Goal: Information Seeking & Learning: Find specific fact

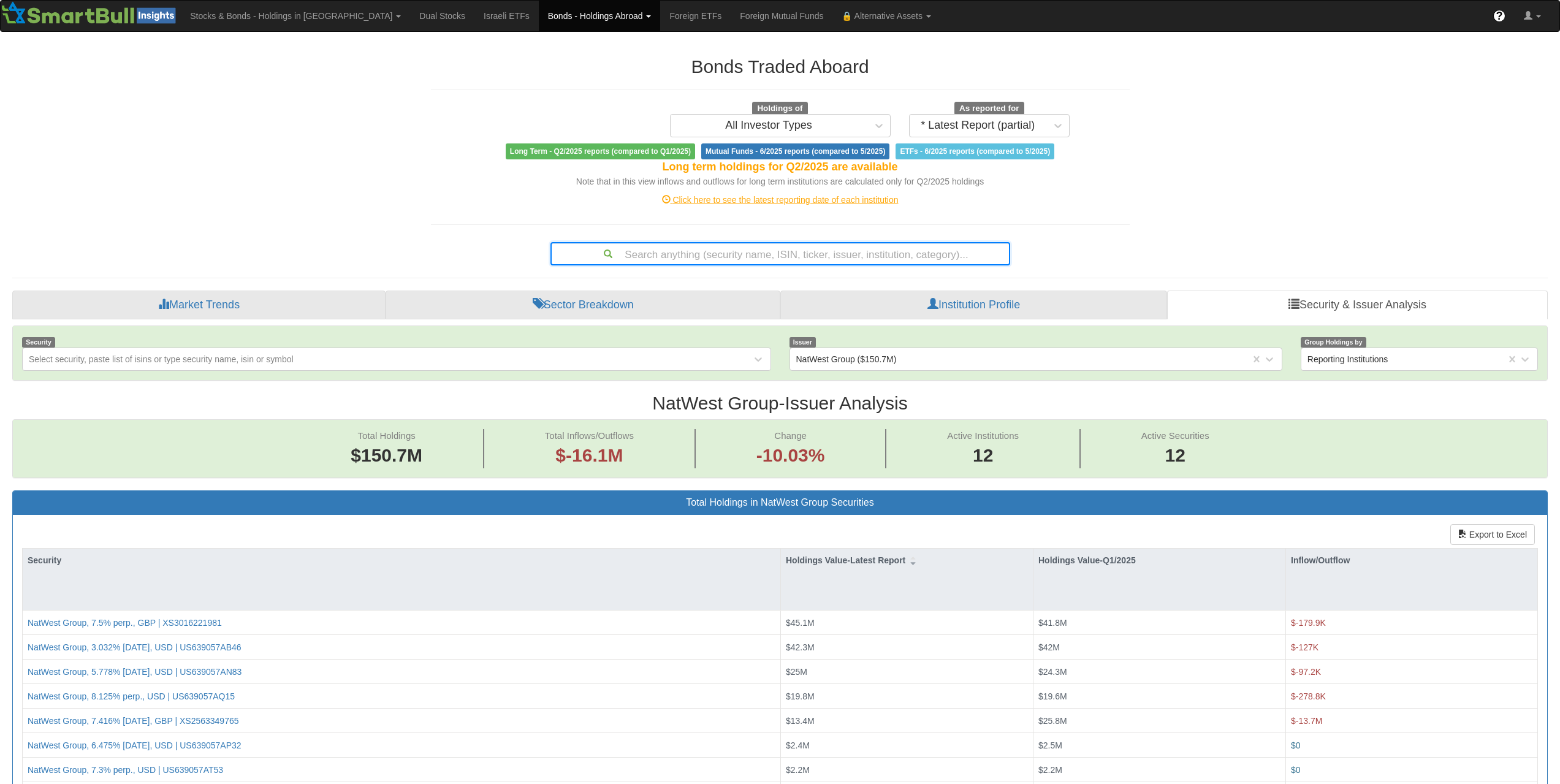
scroll to position [25, 1513]
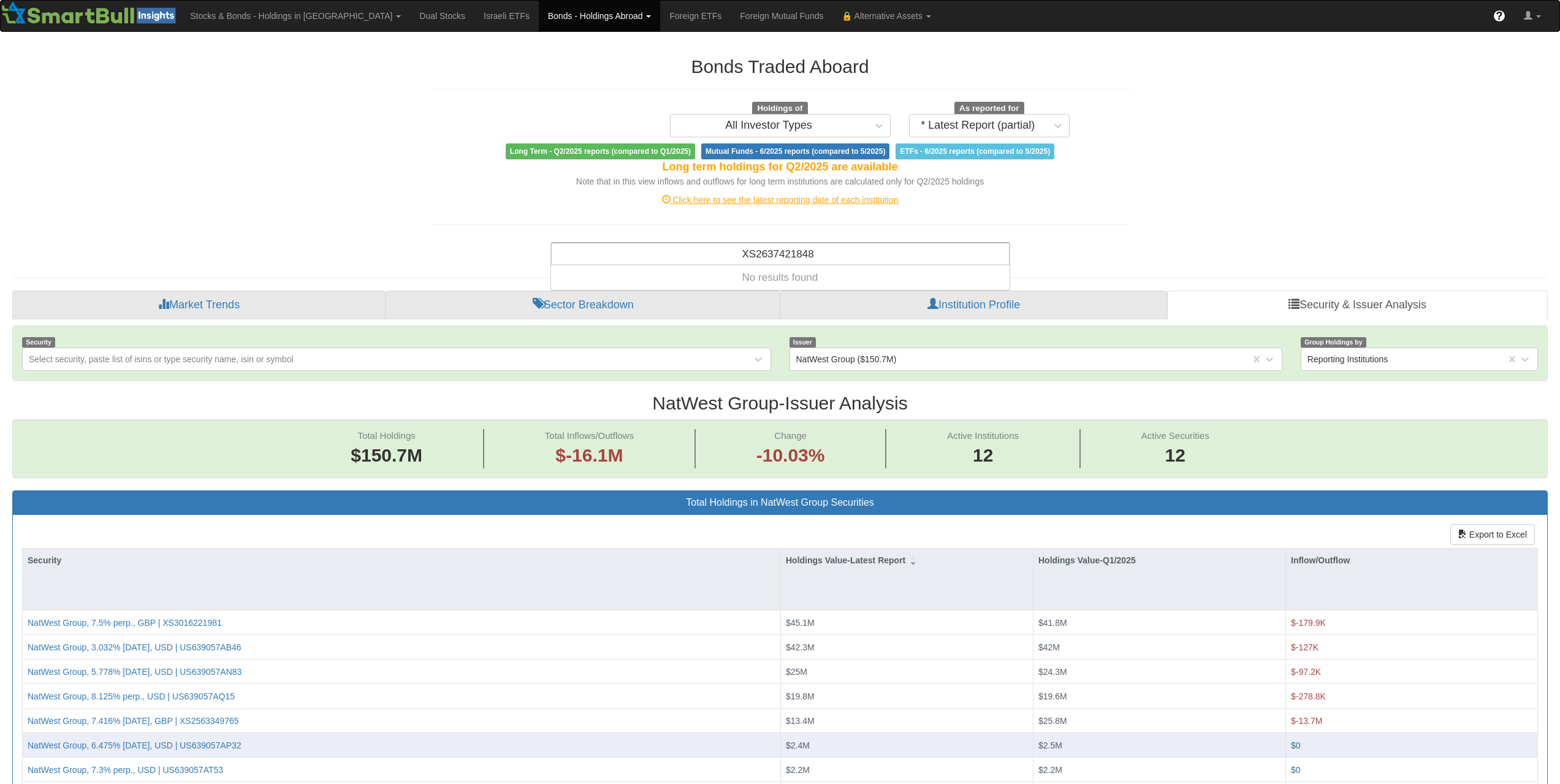
type input "XS2637421848"
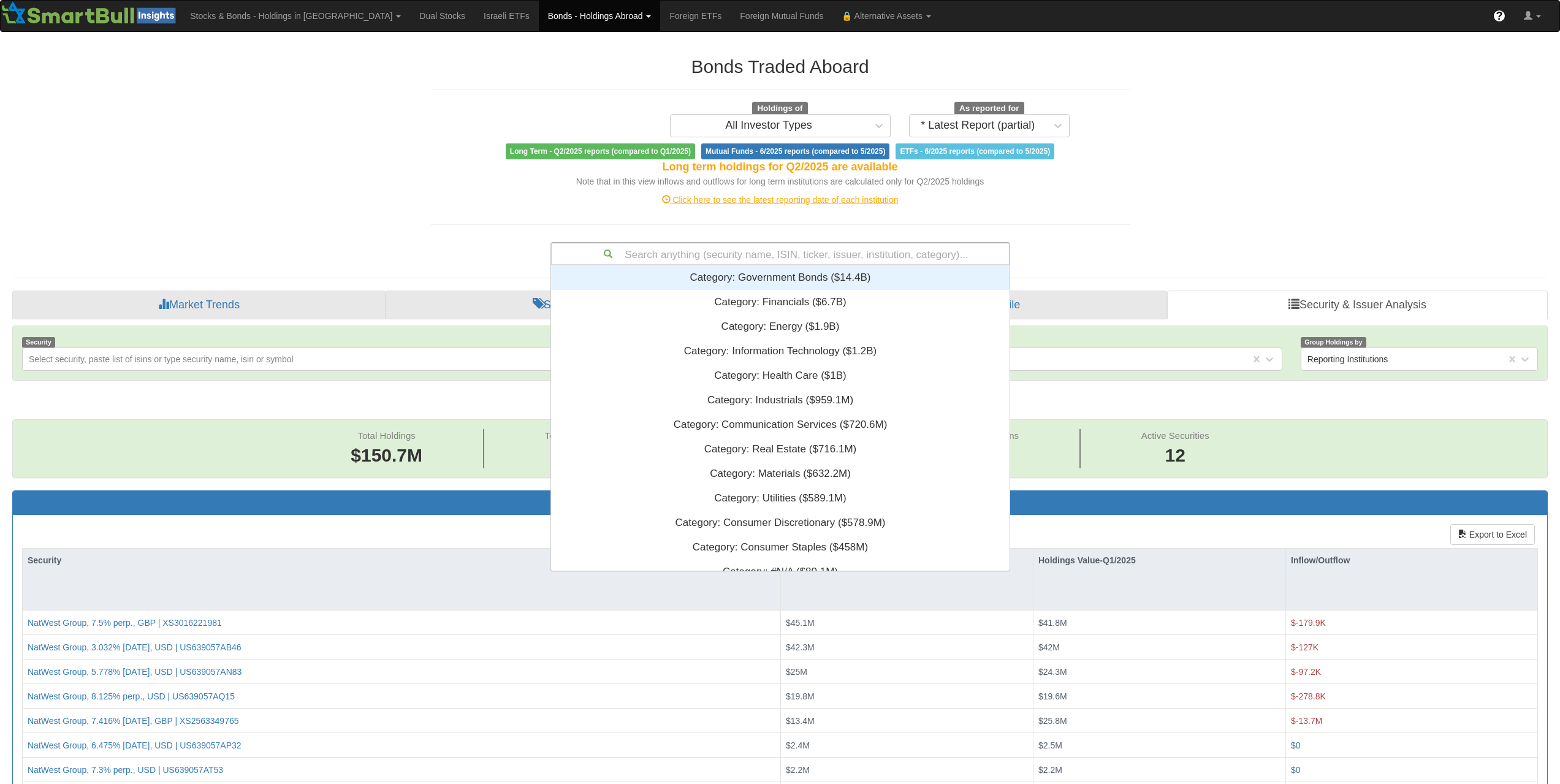
click at [790, 256] on div "Search anything (security name, ISIN, ticker, issuer, institution, category)..." at bounding box center [780, 253] width 457 height 21
type input "v"
paste input "US23636BBL27"
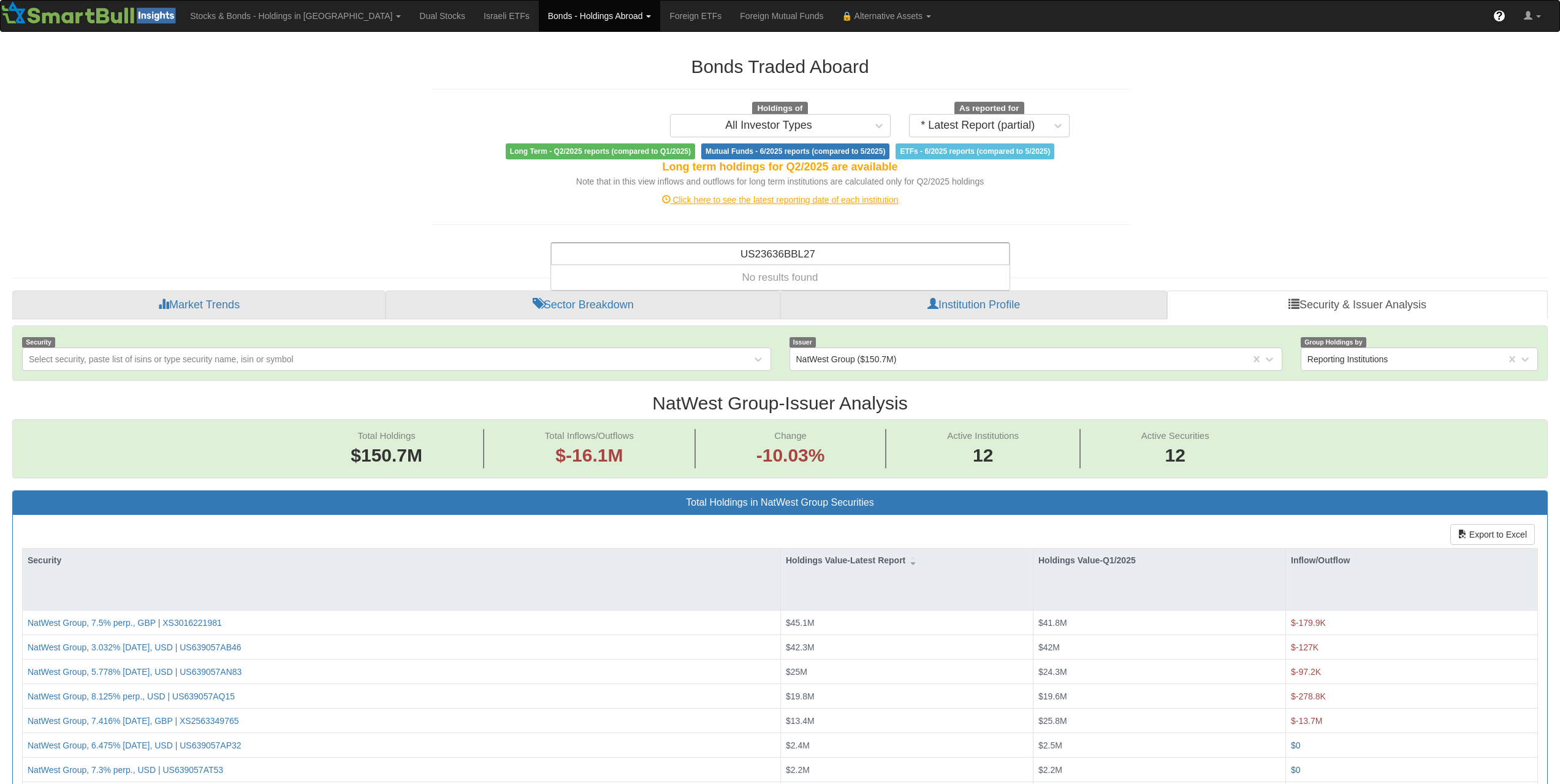
type input "US23636BBL27"
click at [796, 241] on div "Search anything (security name, ISIN, ticker, issuer, institution, category)..." at bounding box center [780, 251] width 478 height 28
click at [800, 253] on div "Search anything (security name, ISIN, ticker, issuer, institution, category)..." at bounding box center [780, 253] width 457 height 21
paste input "US23636ABL44"
type input "US23636ABL44"
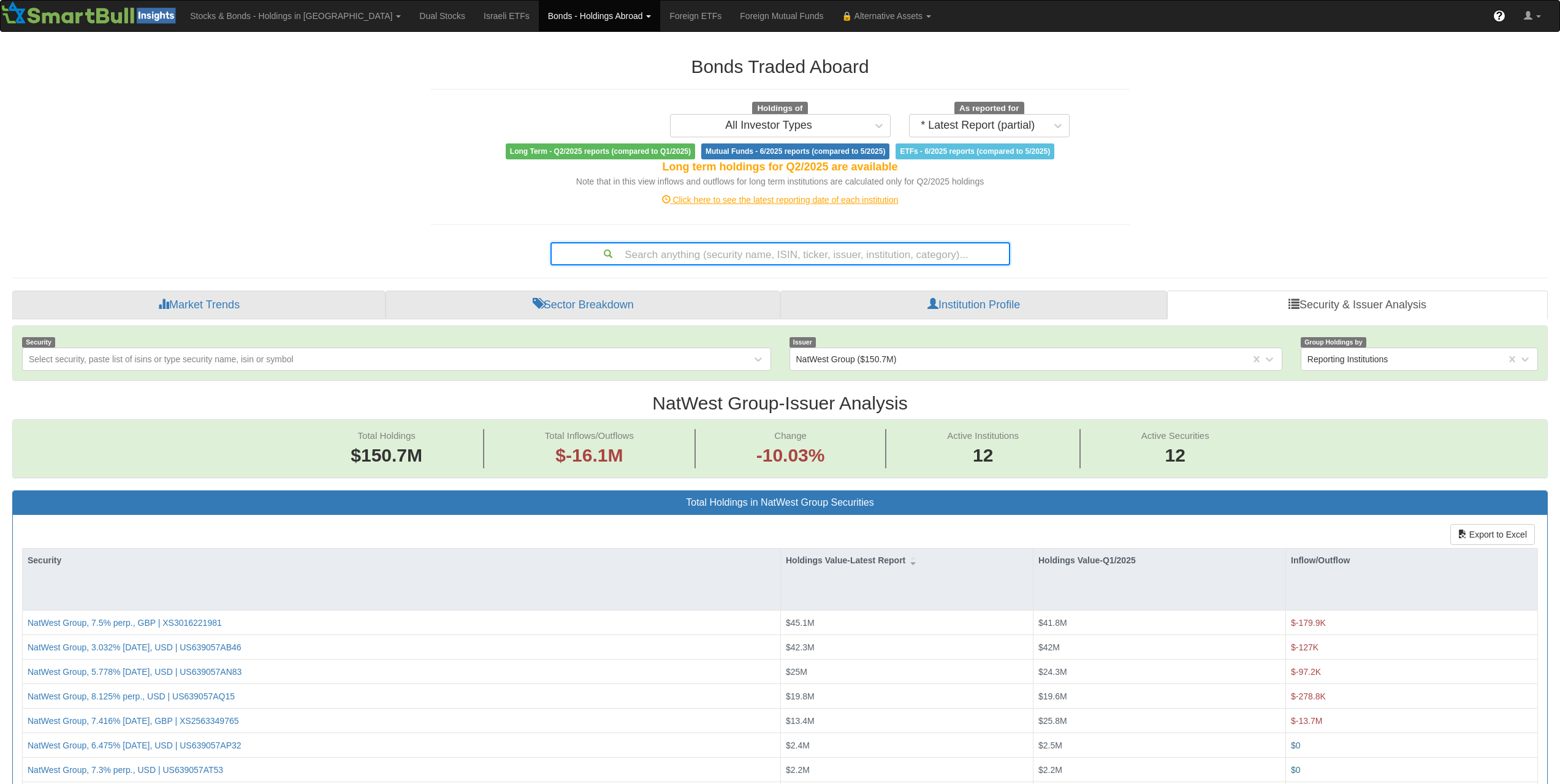
click at [781, 258] on div "Search anything (security name, ISIN, ticker, issuer, institution, category)..." at bounding box center [780, 253] width 457 height 21
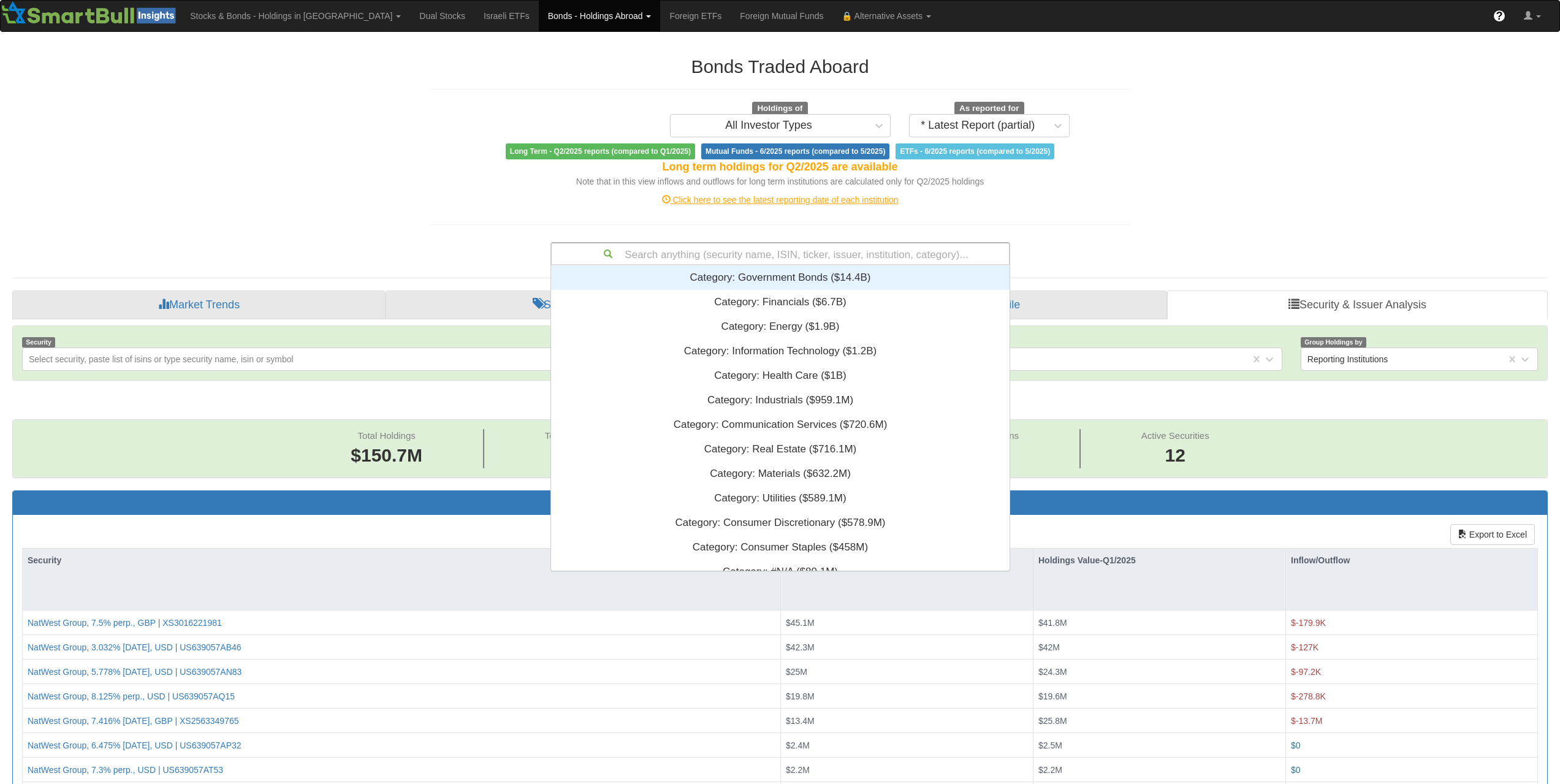
scroll to position [10, 10]
paste input "XS3100756637"
type input "XS3100756637"
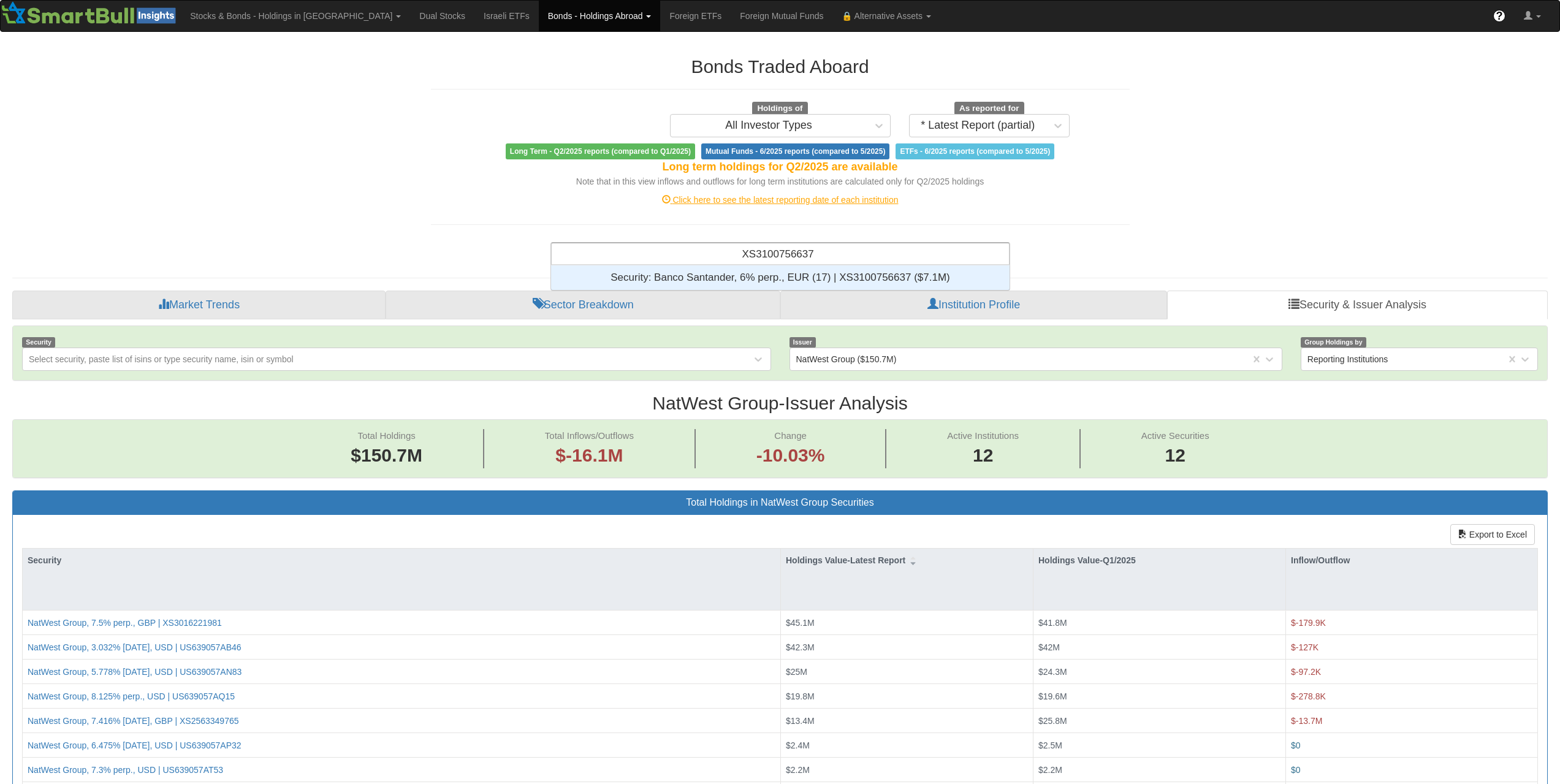
scroll to position [15, 449]
click at [778, 273] on div "Security: ‎Banco Santander, 6% perp., EUR (17) | XS3100756637 ‎($7.1M)‏" at bounding box center [780, 277] width 459 height 24
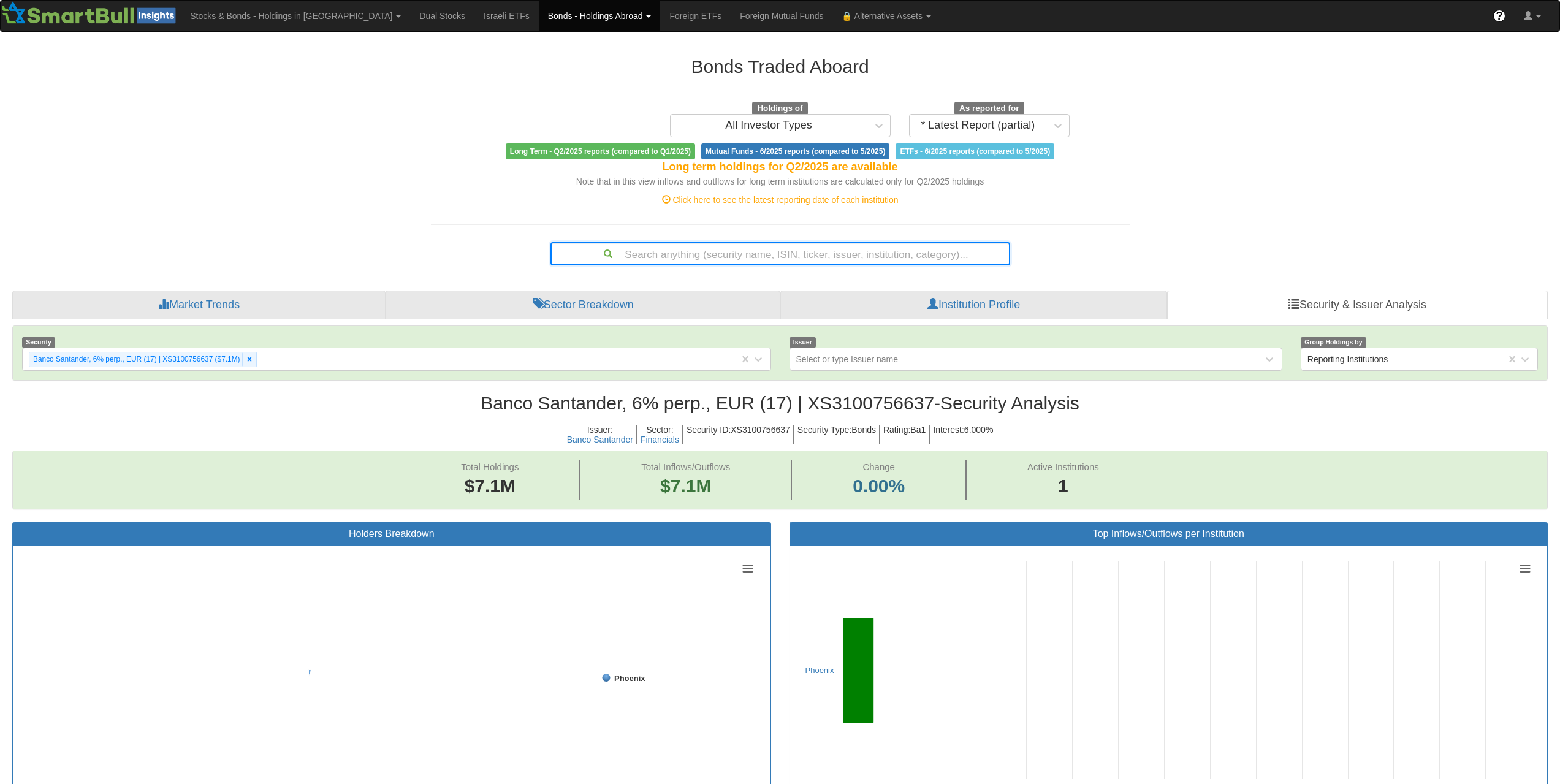
scroll to position [25, 1513]
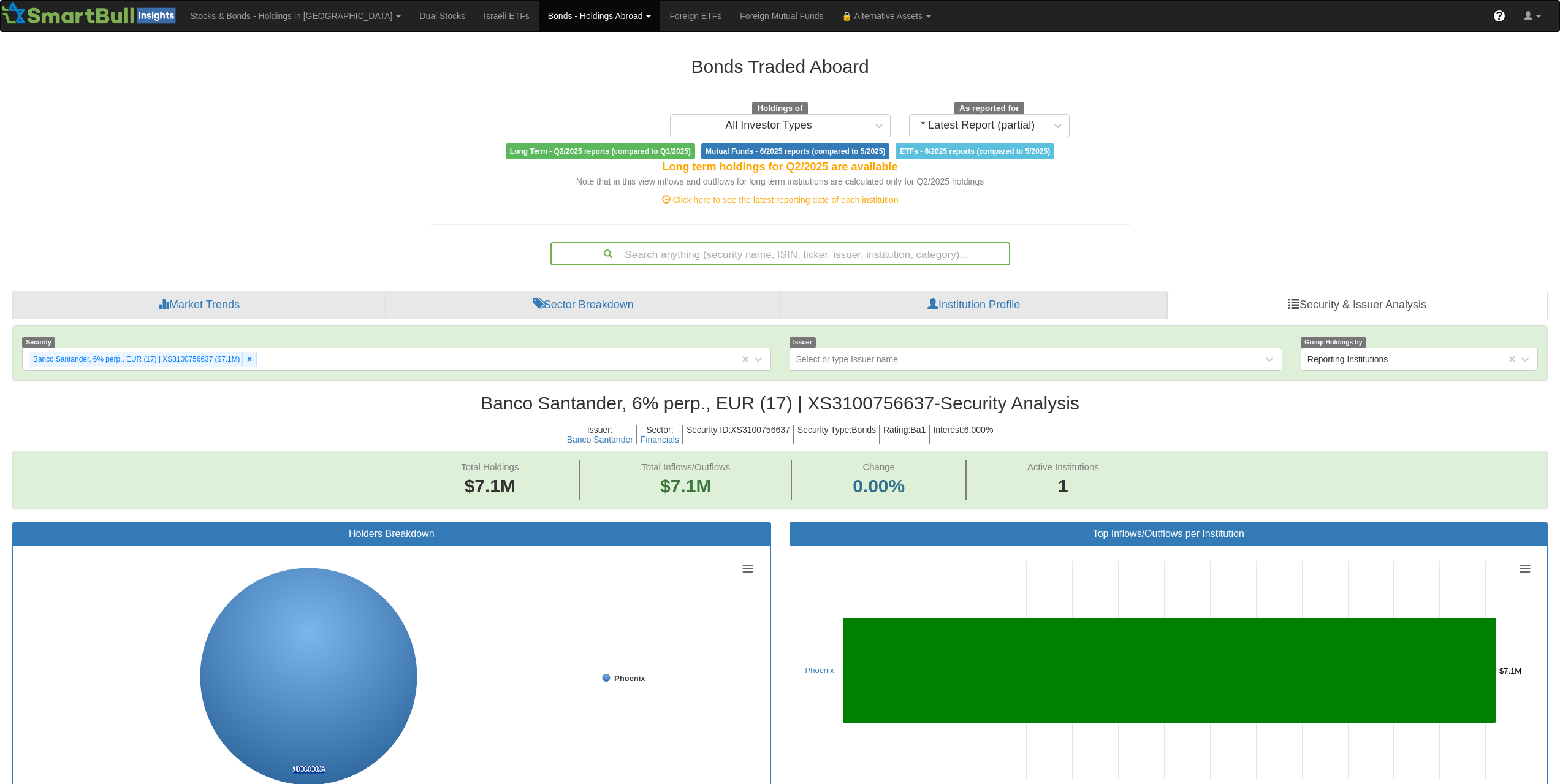
click at [1266, 146] on div "Bonds Traded Aboard Holdings of All Investor Types As reported for * Latest Rep…" at bounding box center [780, 759] width 1554 height 1430
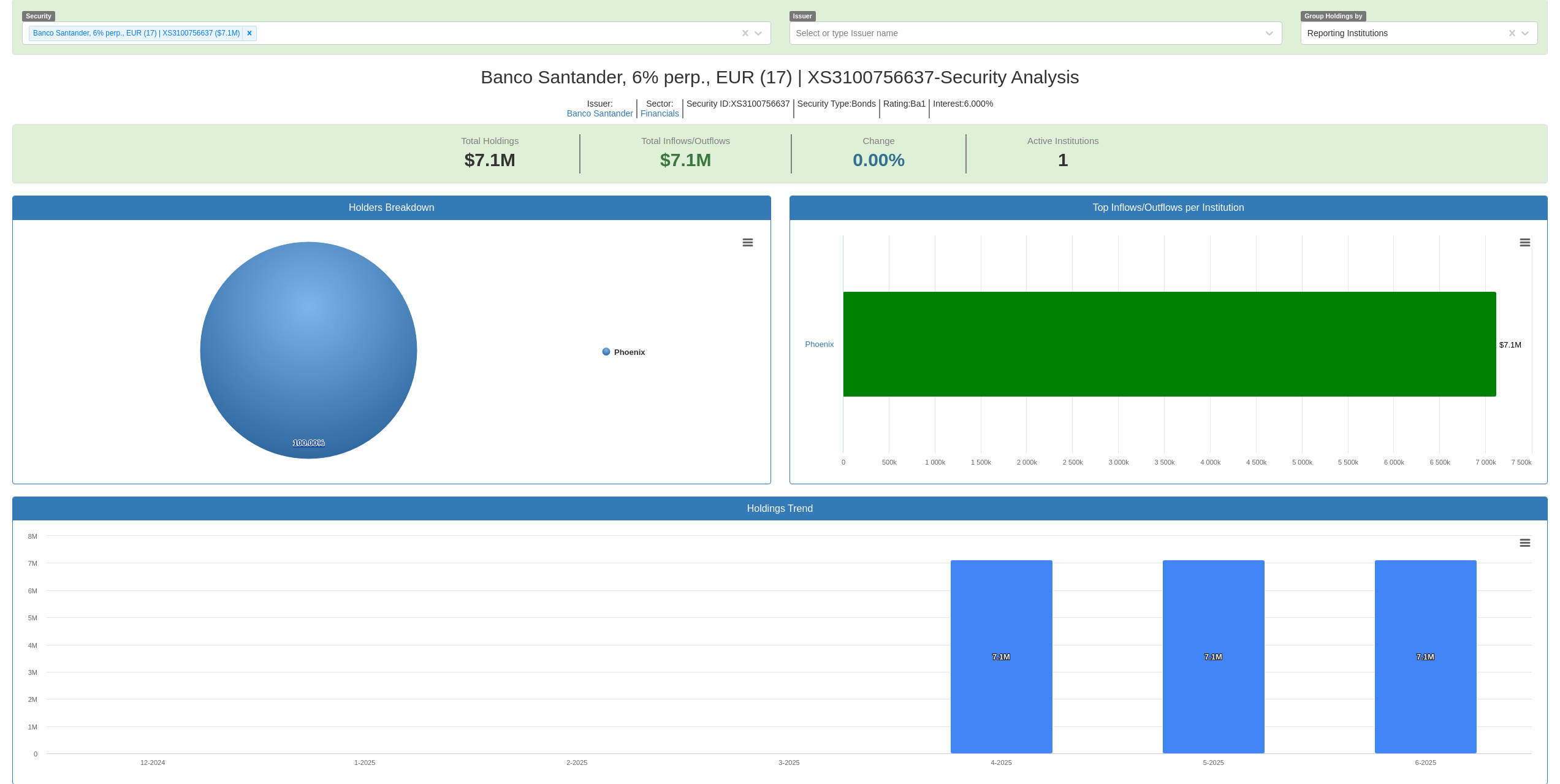
scroll to position [81, 0]
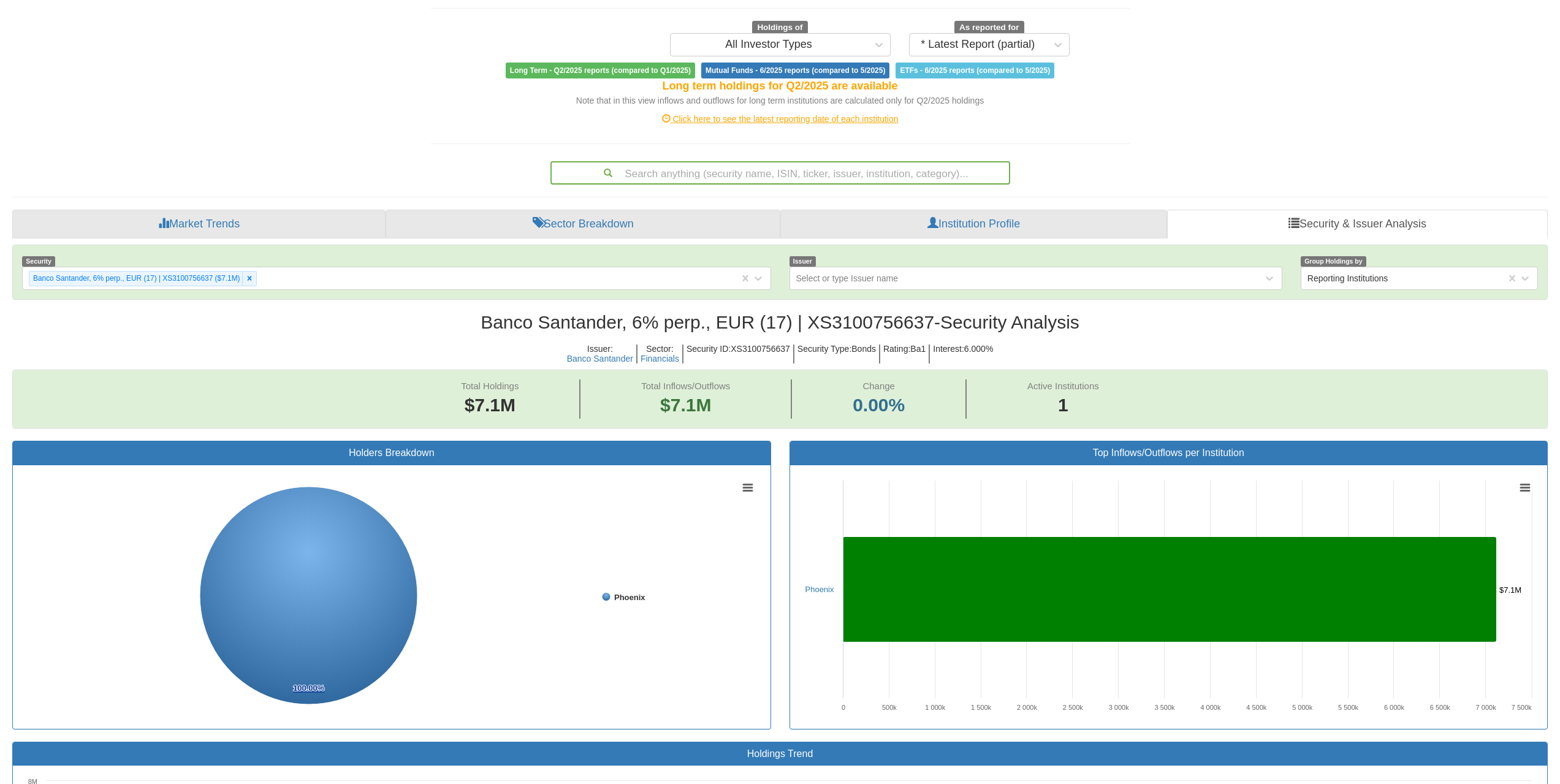
click at [817, 169] on div "Search anything (security name, ISIN, ticker, issuer, institution, category)..." at bounding box center [780, 172] width 457 height 21
paste input "FR001400XJP0"
type input "FR001400XJP0"
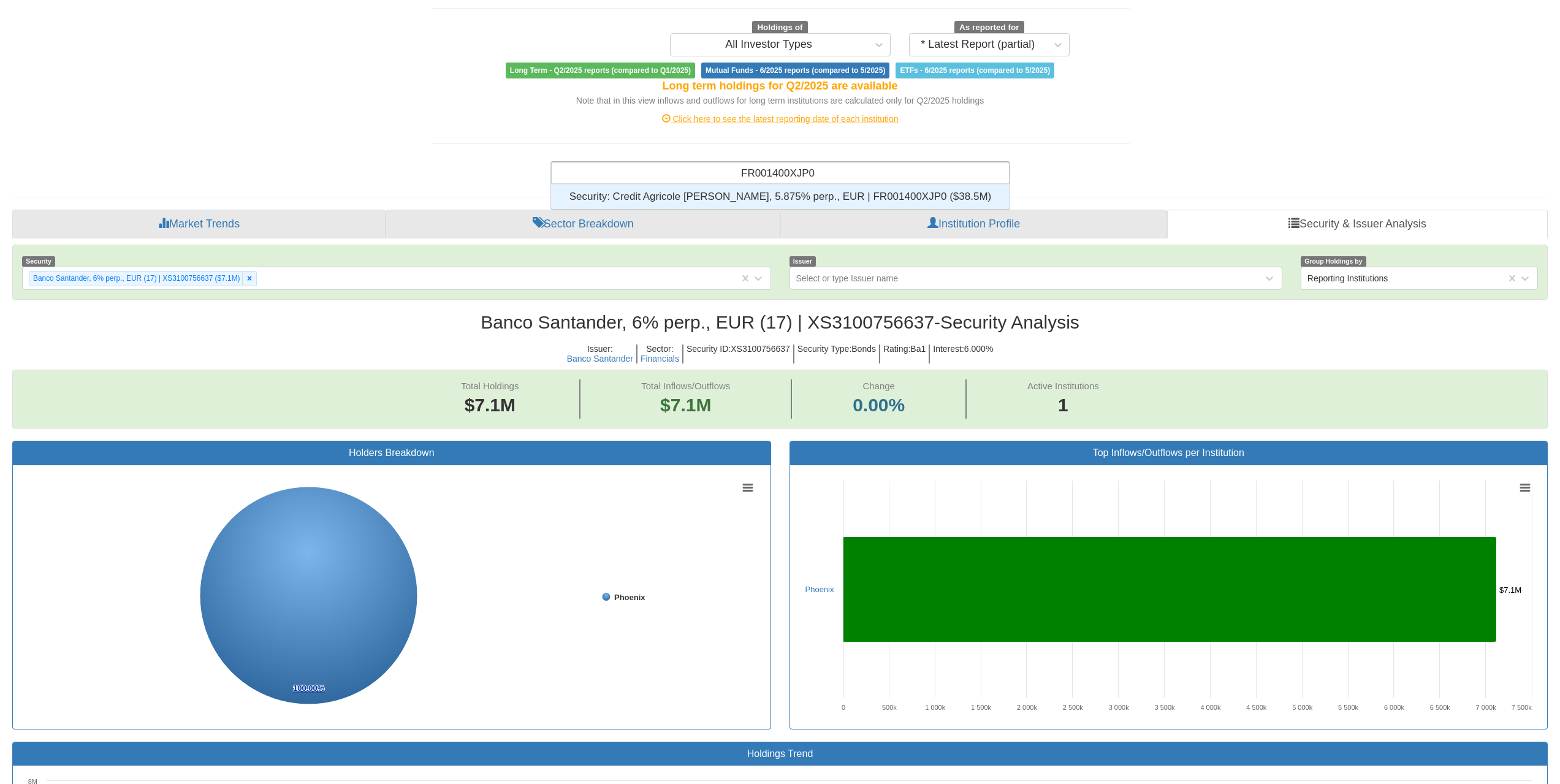
scroll to position [15, 449]
click at [817, 191] on div "Security: ‎Credit Agricole [PERSON_NAME], 5.875% perp., EUR | FR001400XJP0 ‎($3…" at bounding box center [780, 197] width 459 height 24
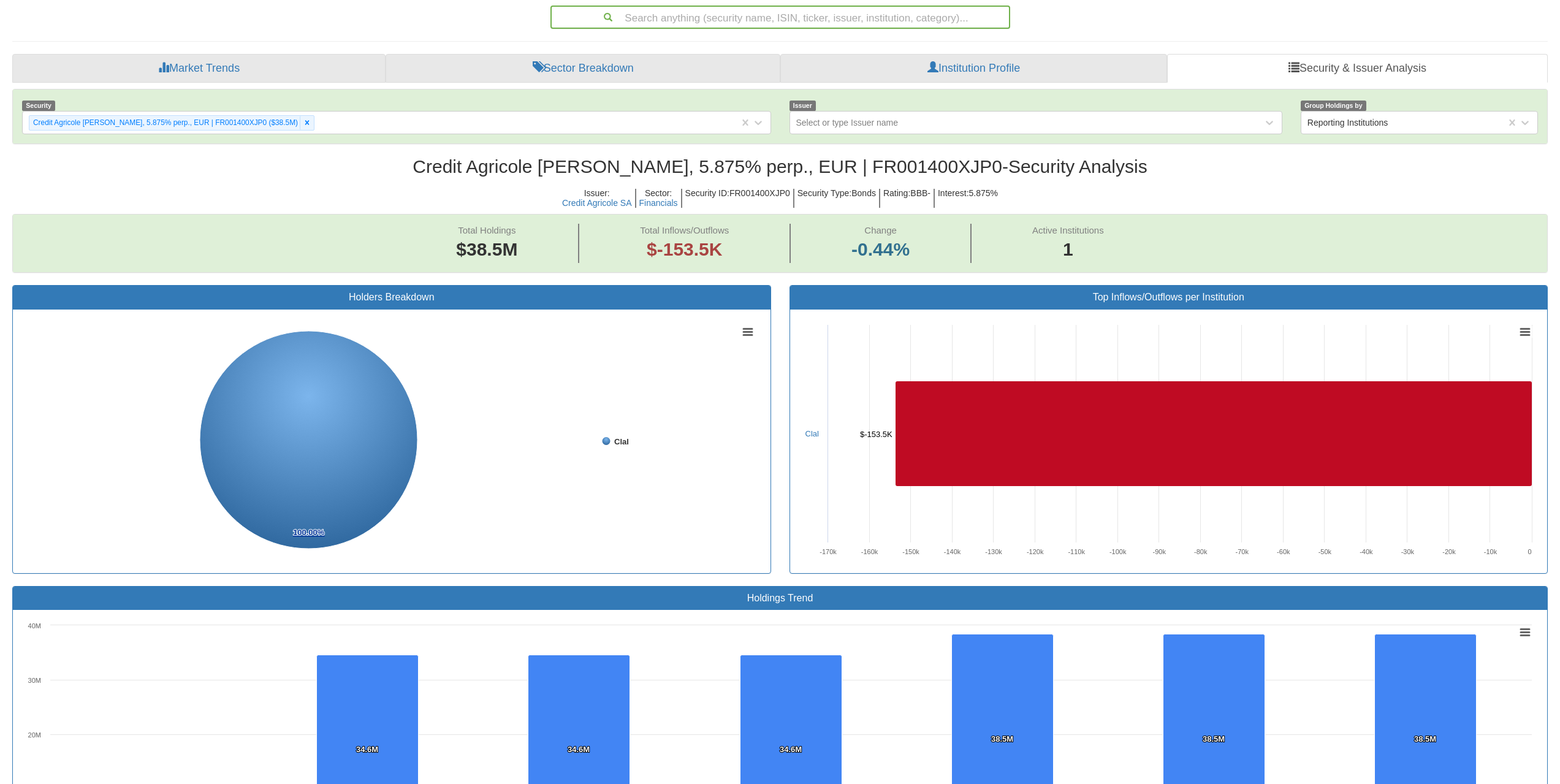
scroll to position [142, 0]
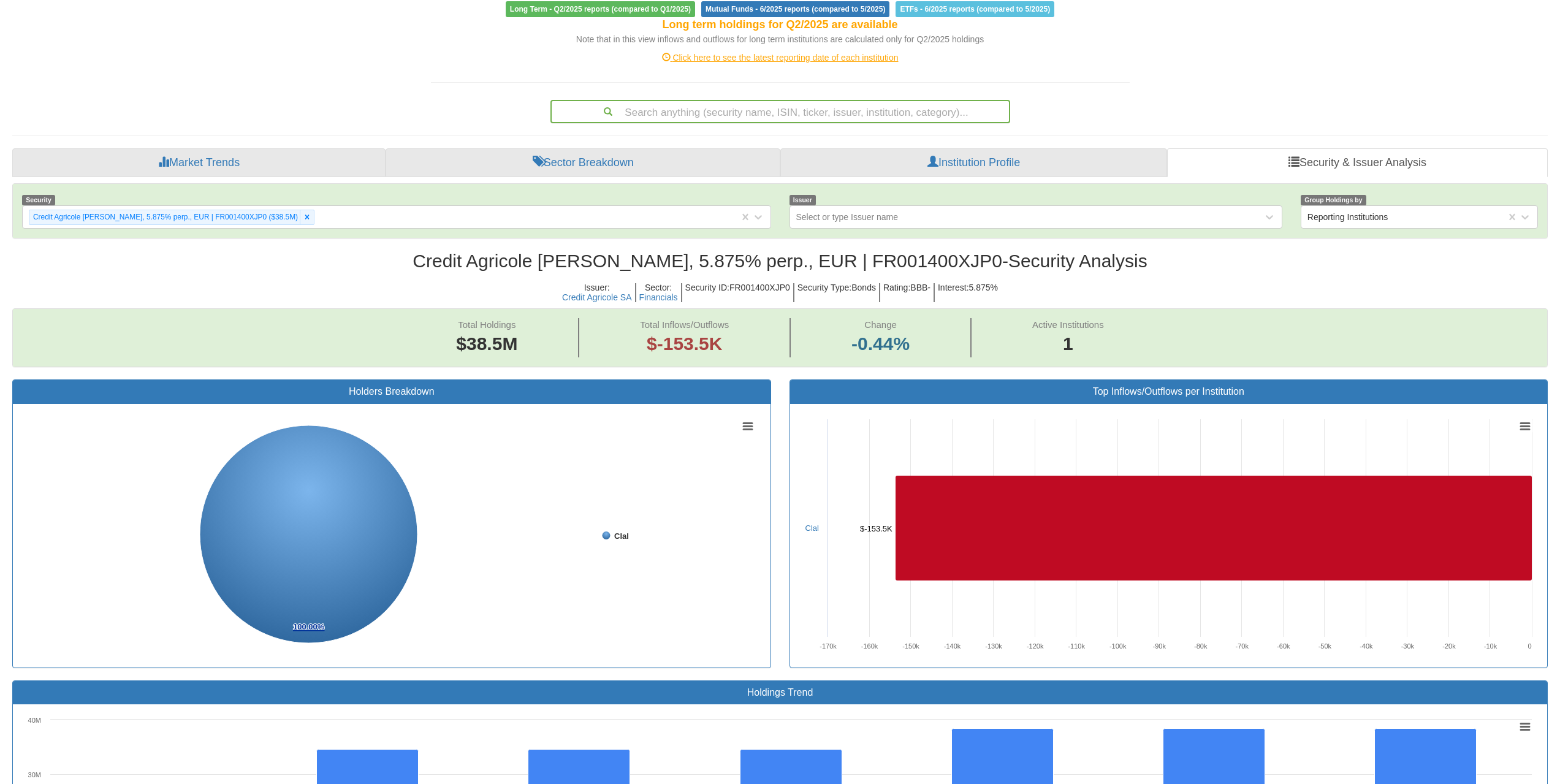
click at [811, 106] on div "Search anything (security name, ISIN, ticker, issuer, institution, category)..." at bounding box center [780, 111] width 457 height 21
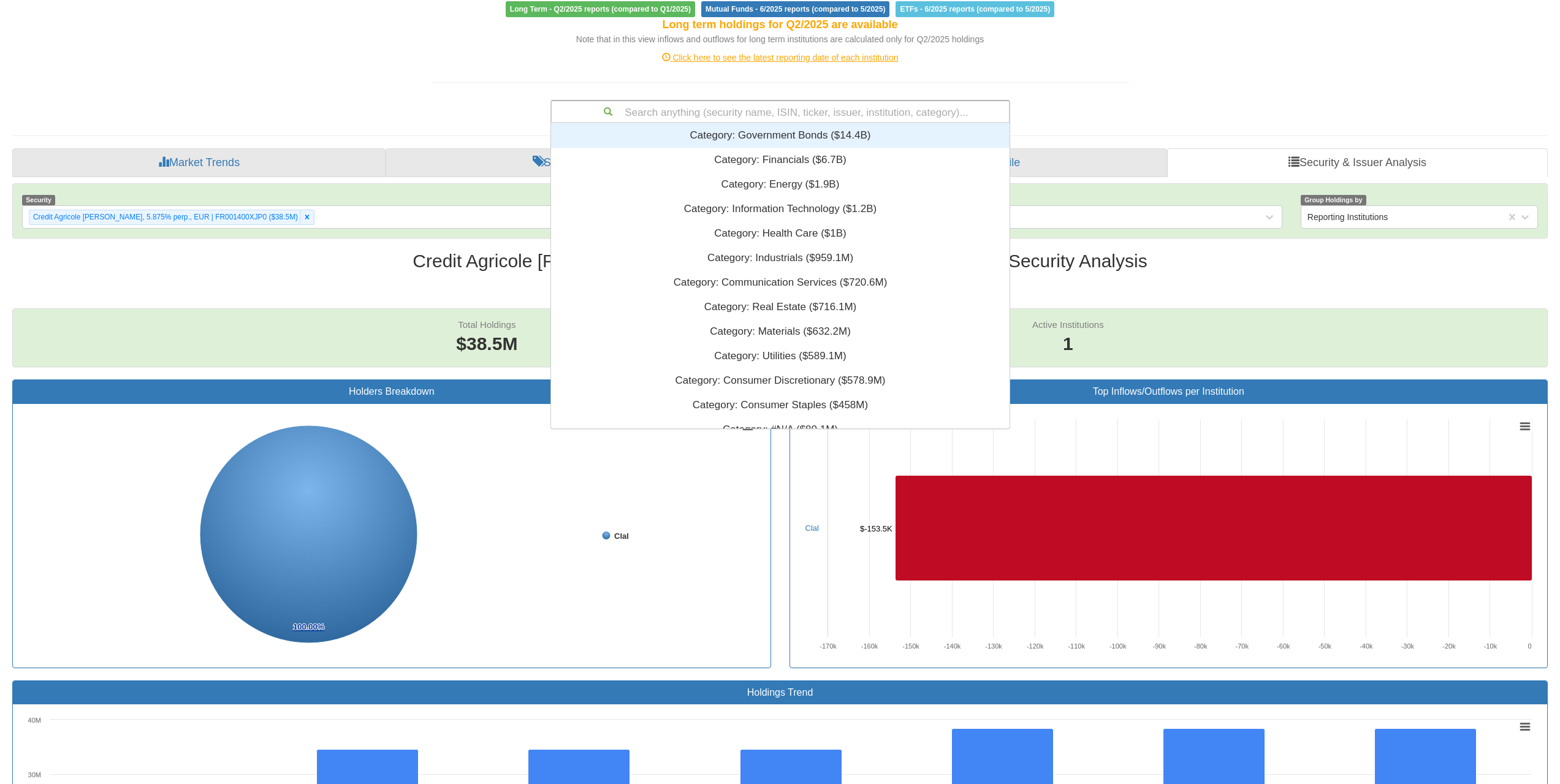
scroll to position [296, 449]
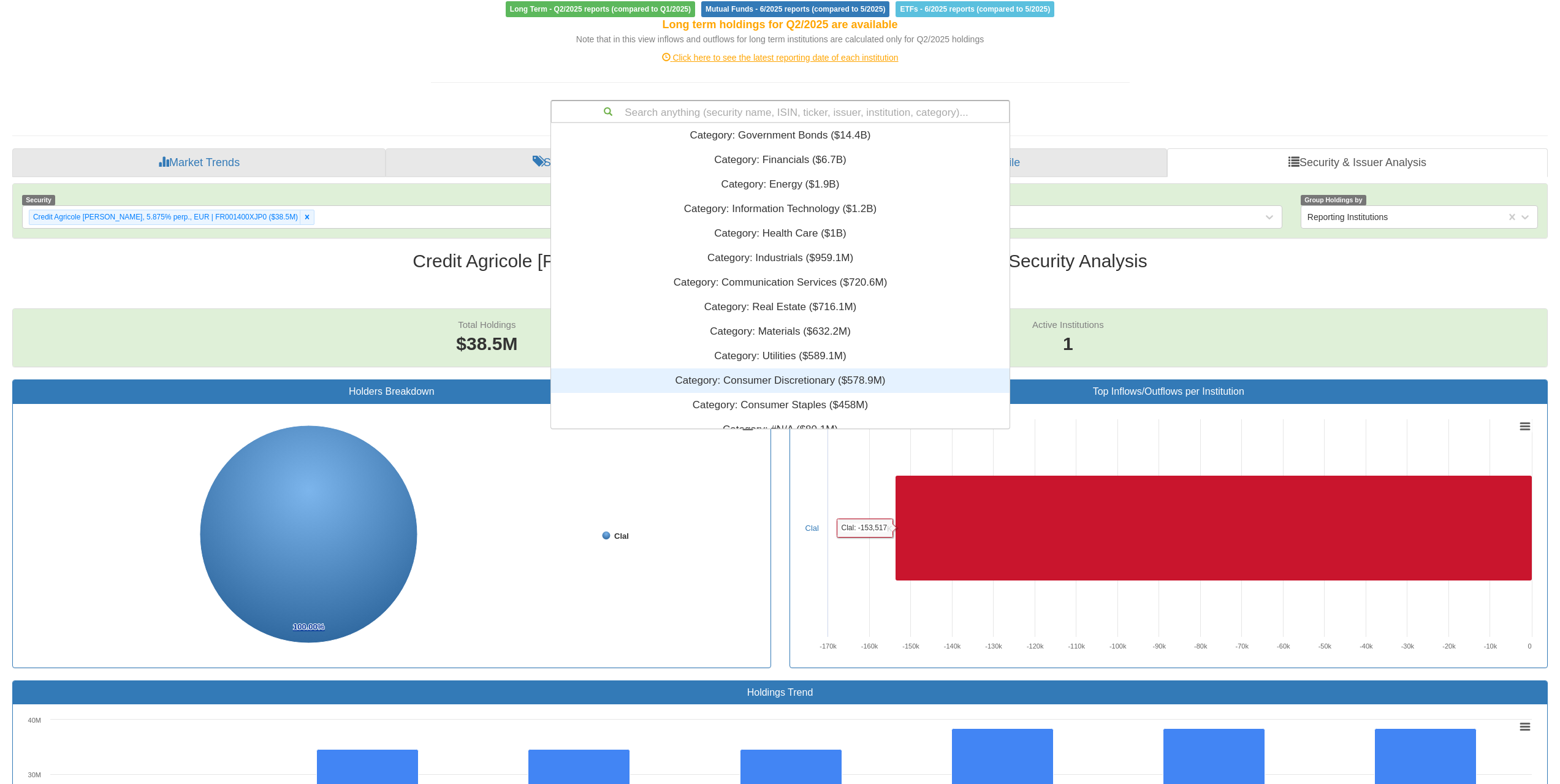
click at [1257, 100] on div "Bonds Traded Aboard Holdings of All Investor Types As reported for * Latest Rep…" at bounding box center [780, 616] width 1554 height 1430
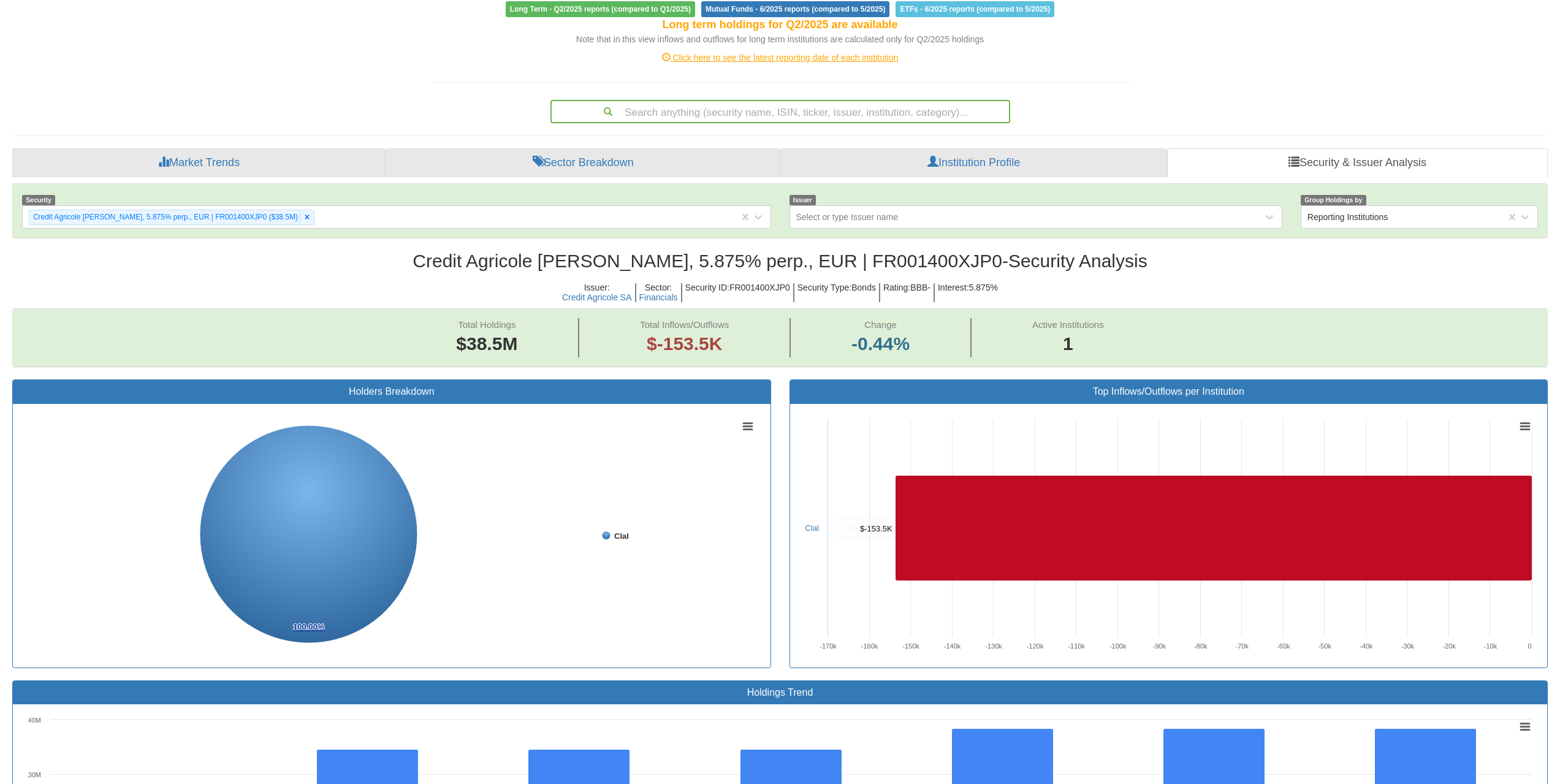
click at [846, 118] on div "Search anything (security name, ISIN, ticker, issuer, institution, category)..." at bounding box center [780, 111] width 457 height 21
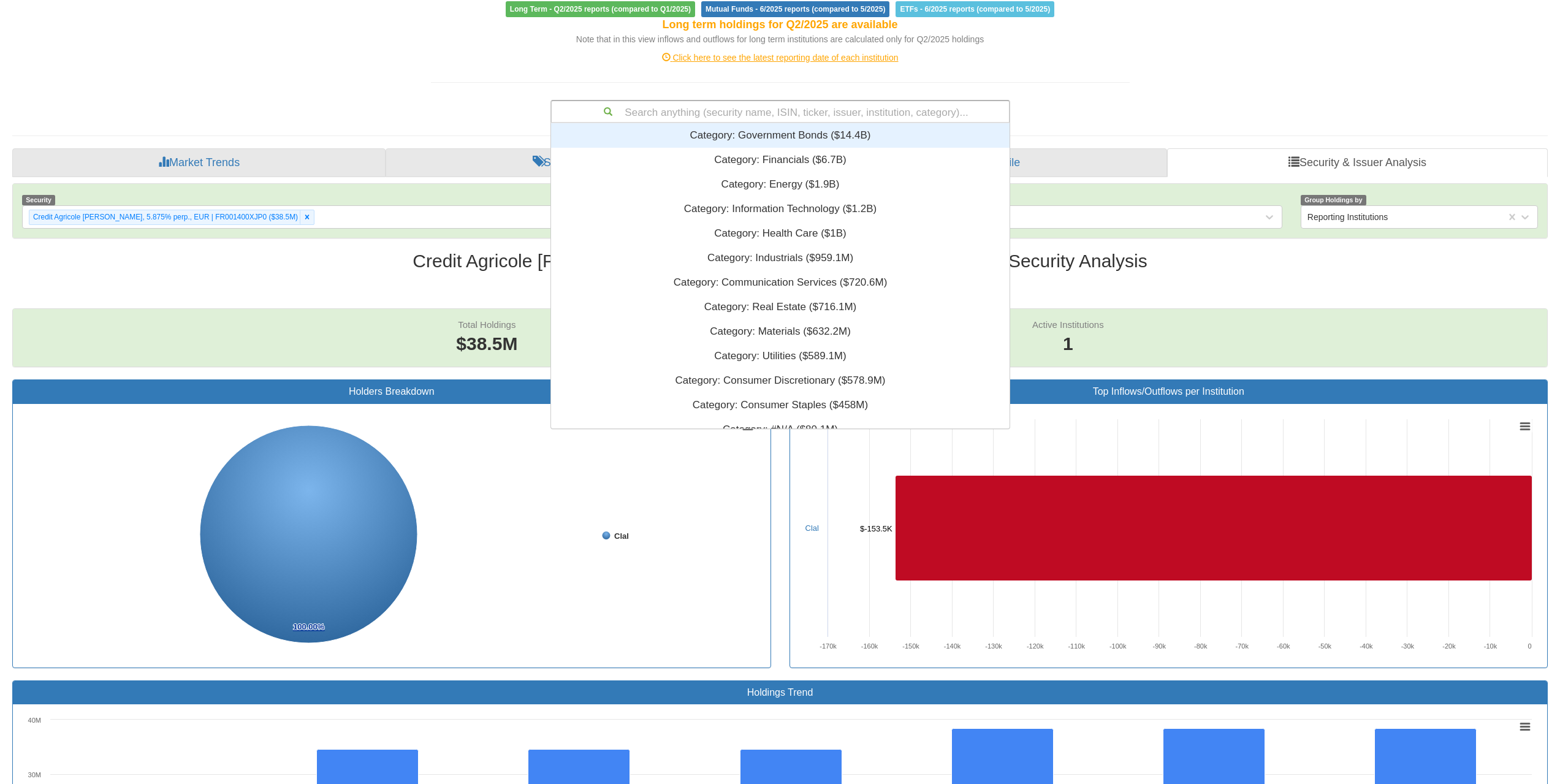
paste input "DE000A4DE982"
type input "DE000A4DE982"
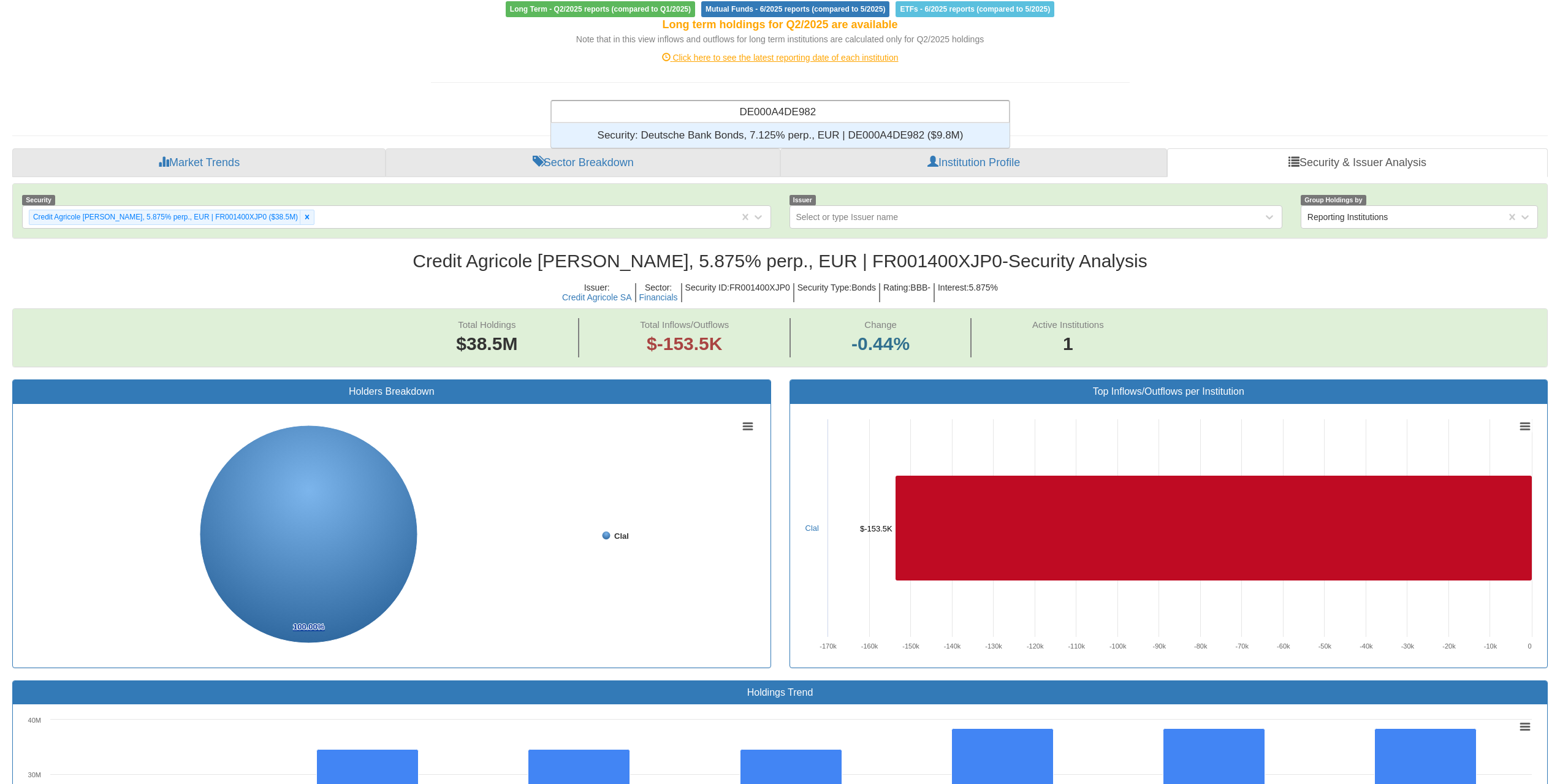
scroll to position [15, 449]
click at [839, 136] on div "Security: ‎Deutsche Bank Bonds, 7.125% perp., EUR | DE000A4DE982 ‎($9.8M)‏" at bounding box center [780, 135] width 459 height 24
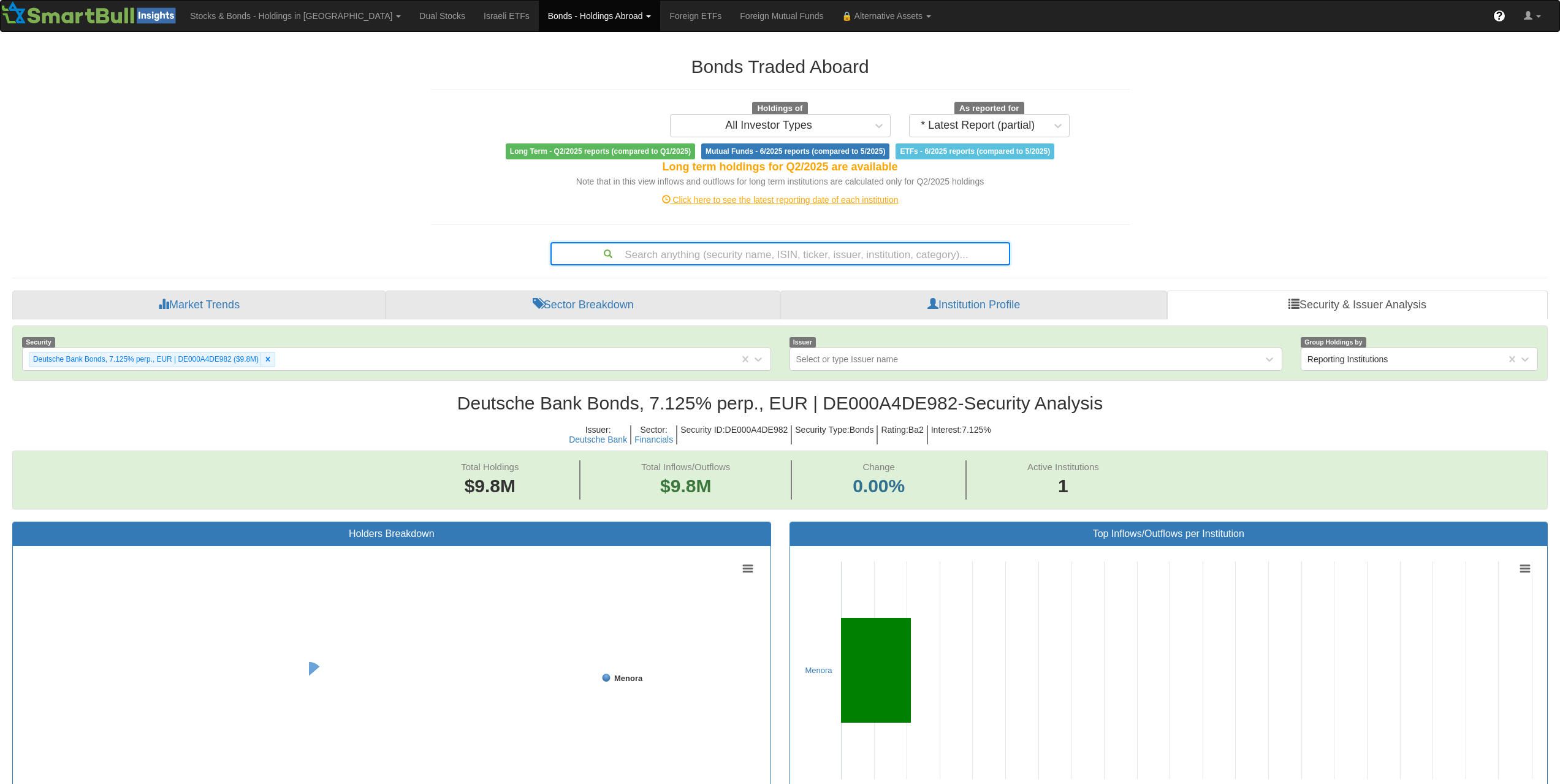
scroll to position [25, 1513]
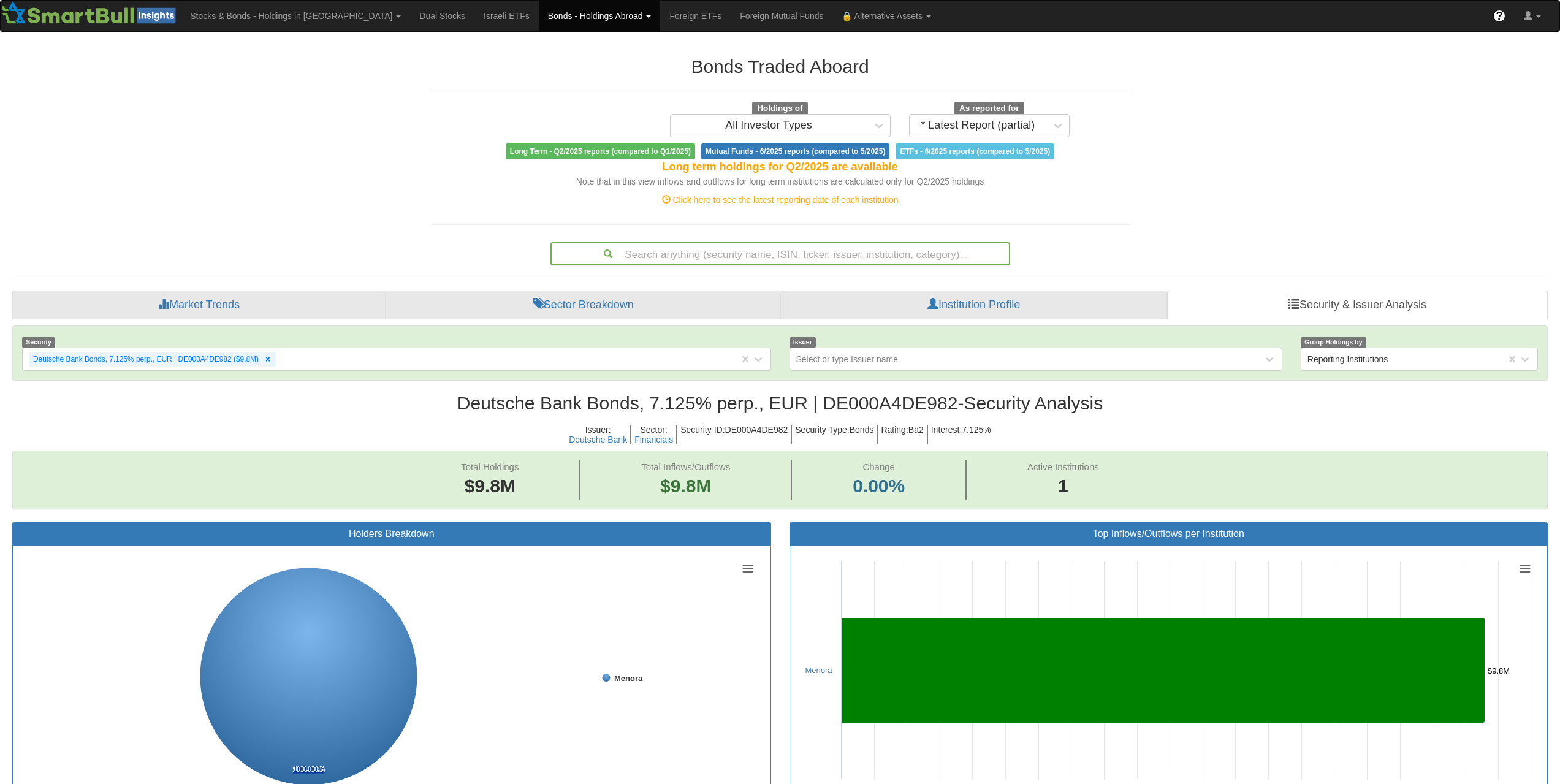
click at [725, 260] on div "Search anything (security name, ISIN, ticker, issuer, institution, category)..." at bounding box center [780, 253] width 457 height 21
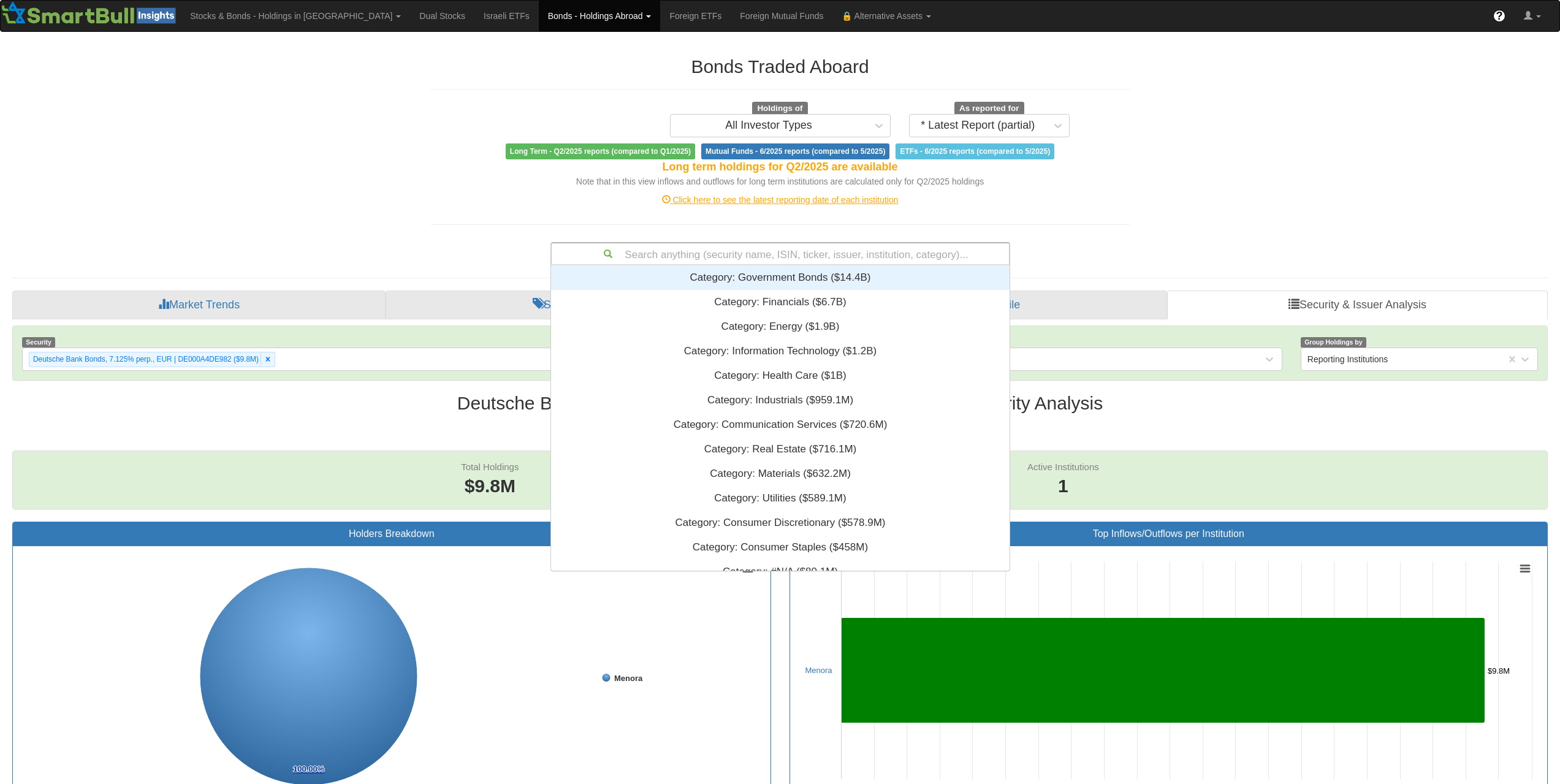
scroll to position [296, 449]
paste input "USF8500RAA08"
type input "USF8500RAA08"
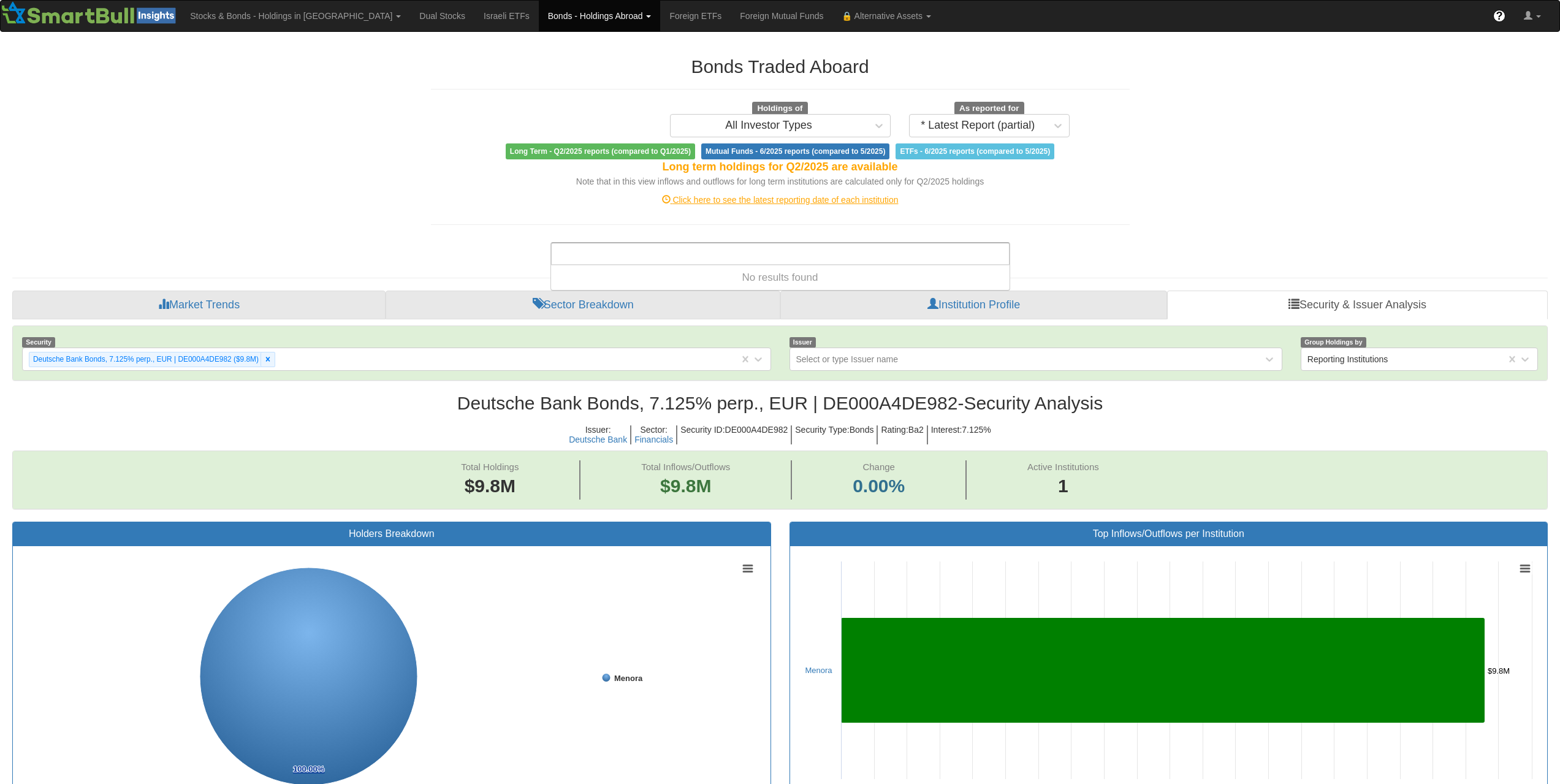
click at [1234, 190] on div "Bonds Traded Aboard Holdings of All Investor Types As reported for * Latest Rep…" at bounding box center [780, 759] width 1554 height 1430
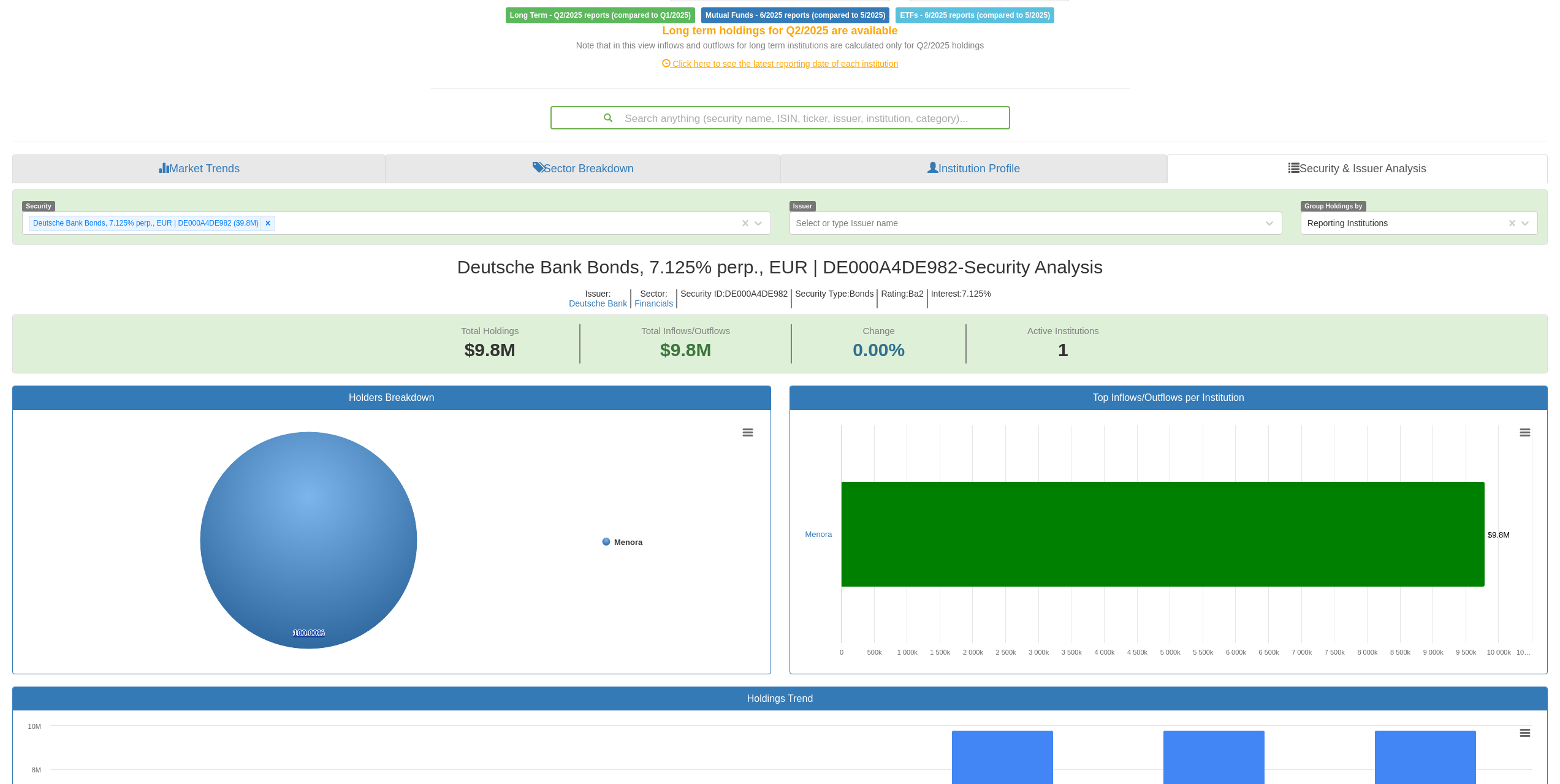
scroll to position [0, 0]
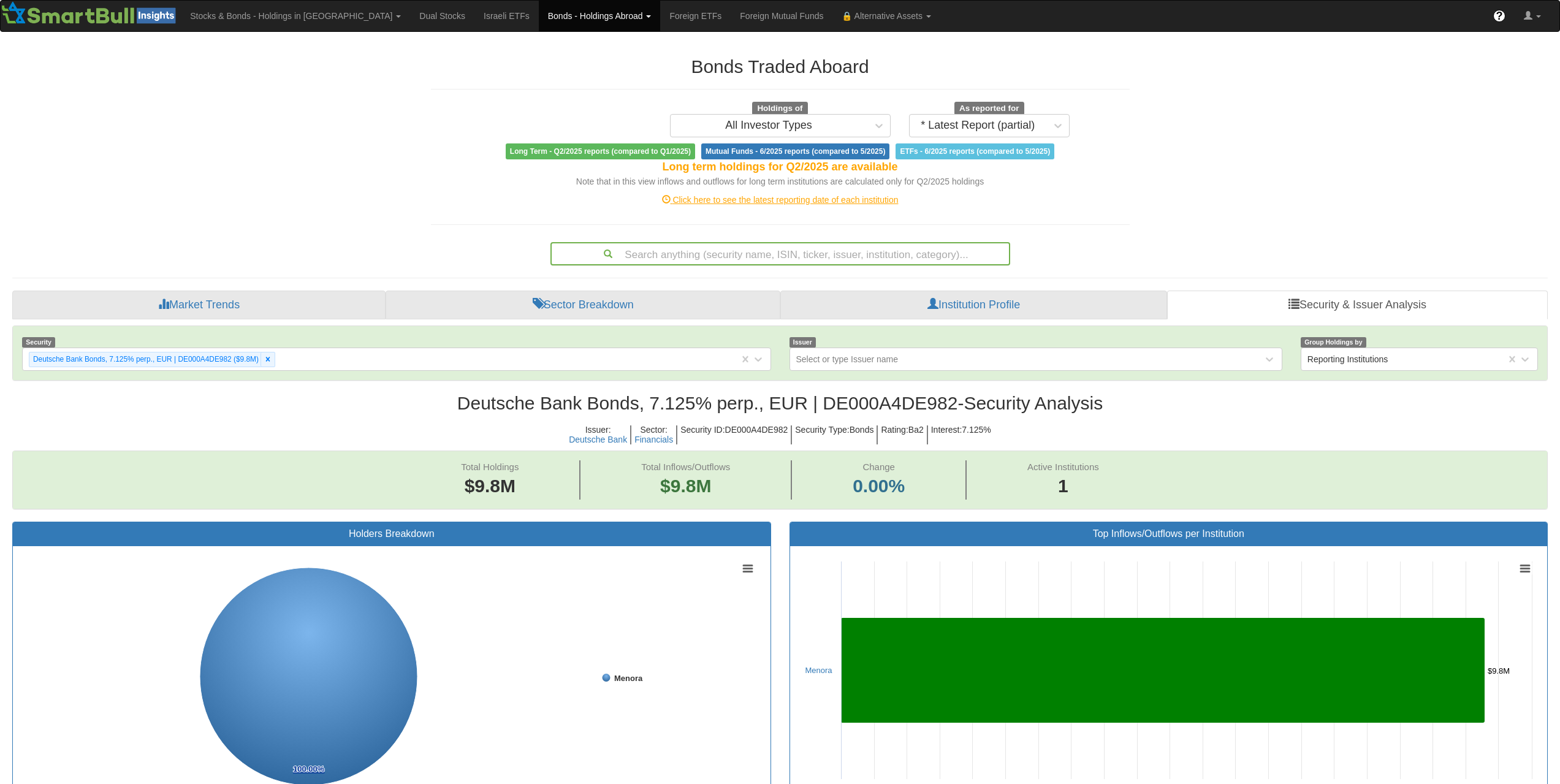
click at [904, 258] on div "Search anything (security name, ISIN, ticker, issuer, institution, category)..." at bounding box center [780, 253] width 457 height 21
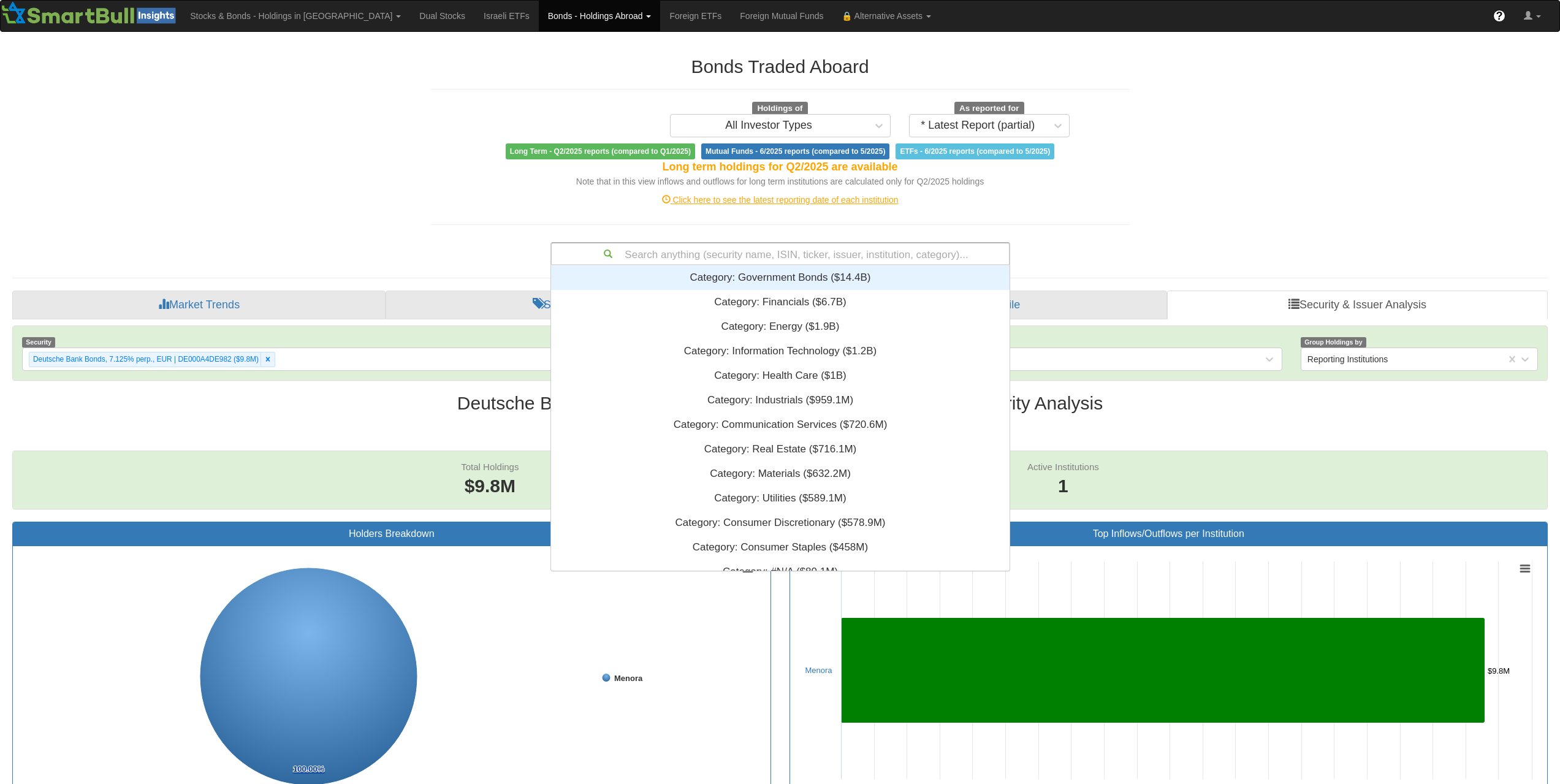
scroll to position [10, 10]
paste input "XS3100756637"
type input "XS3100756637"
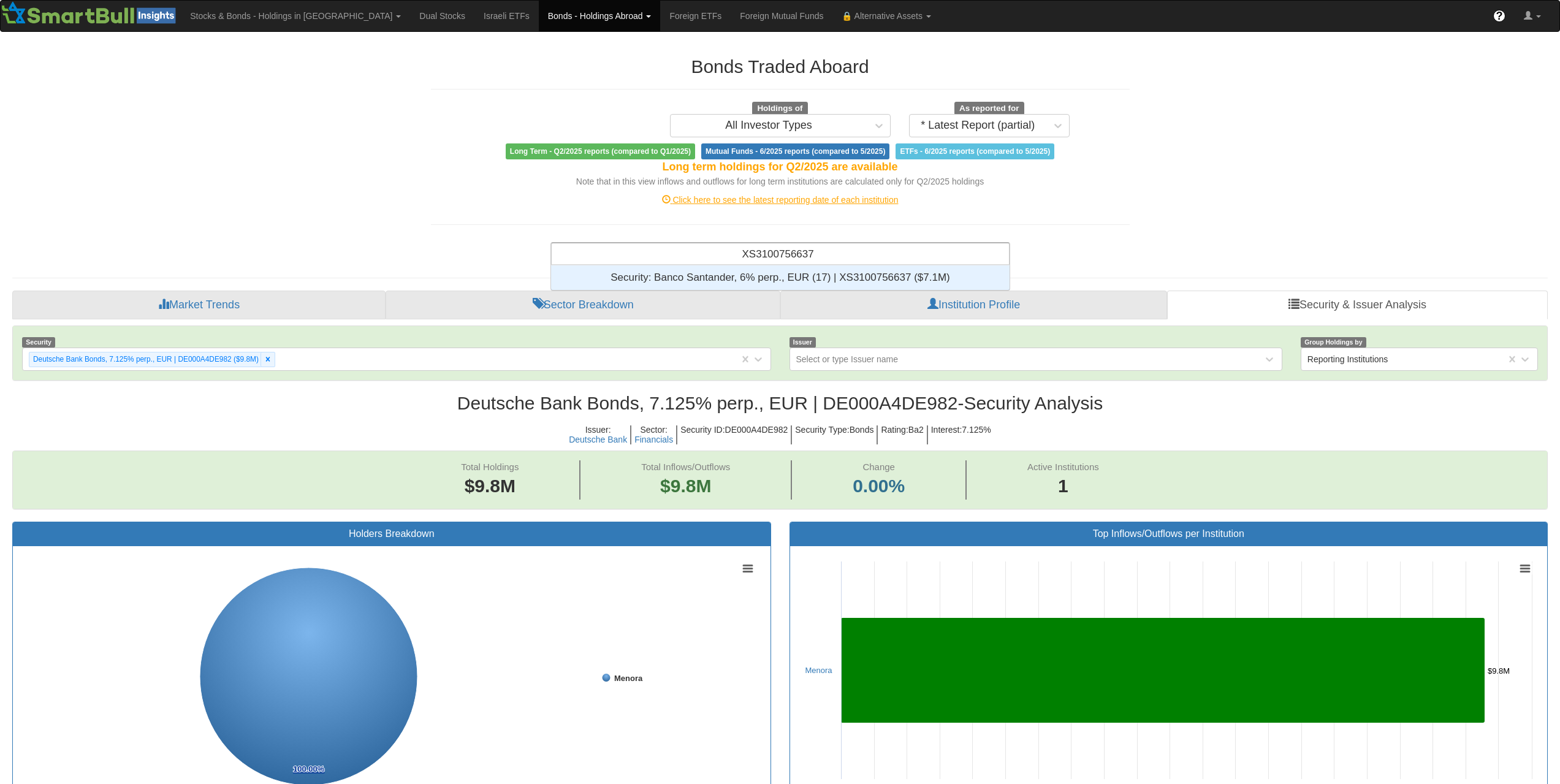
scroll to position [15, 449]
click at [794, 281] on div "Security: ‎Banco Santander, 6% perp., EUR (17) | XS3100756637 ‎($7.1M)‏" at bounding box center [780, 277] width 459 height 24
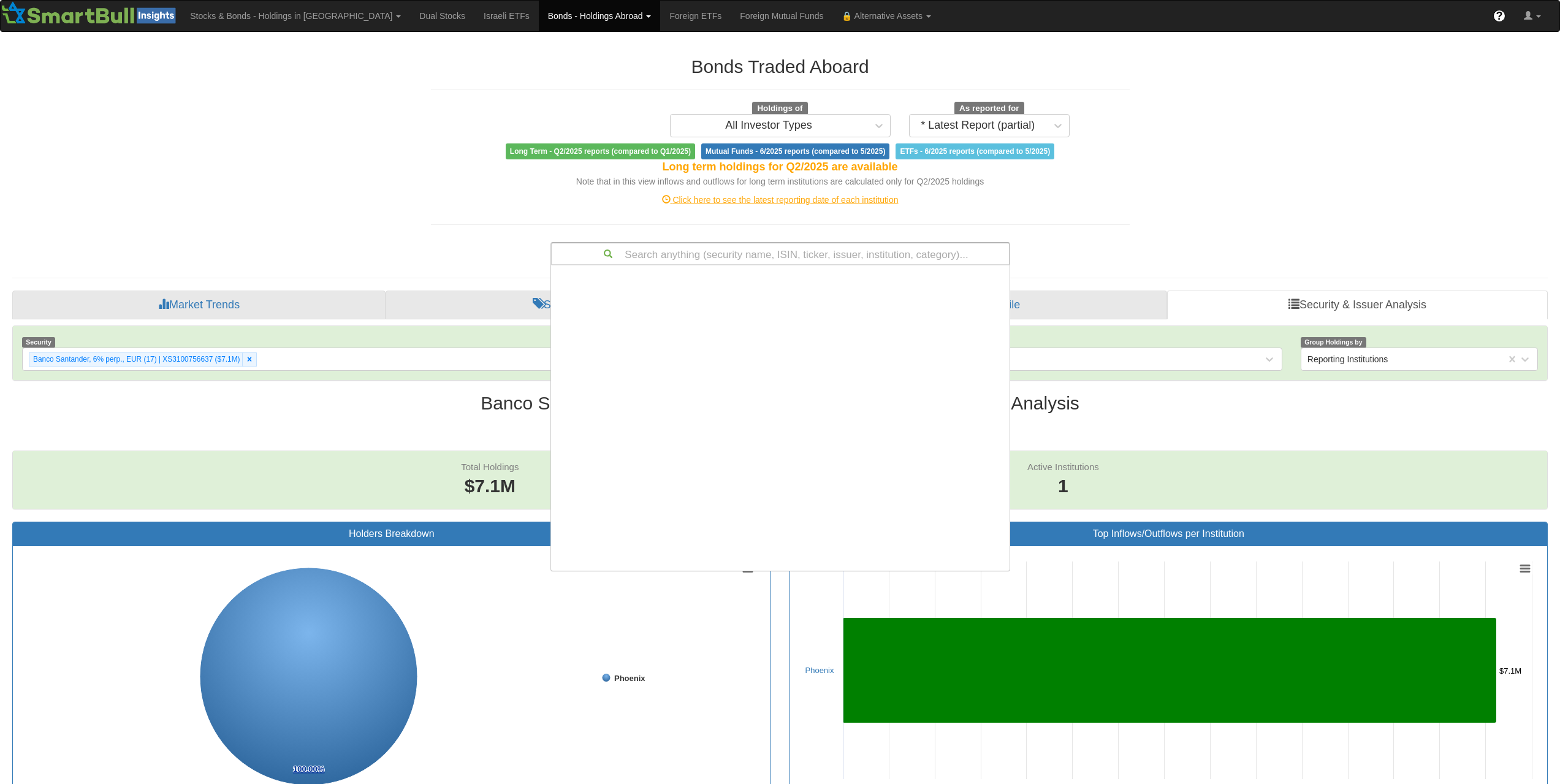
scroll to position [296, 449]
click at [895, 260] on div "Search anything (security name, ISIN, ticker, issuer, institution, category)..." at bounding box center [780, 253] width 457 height 21
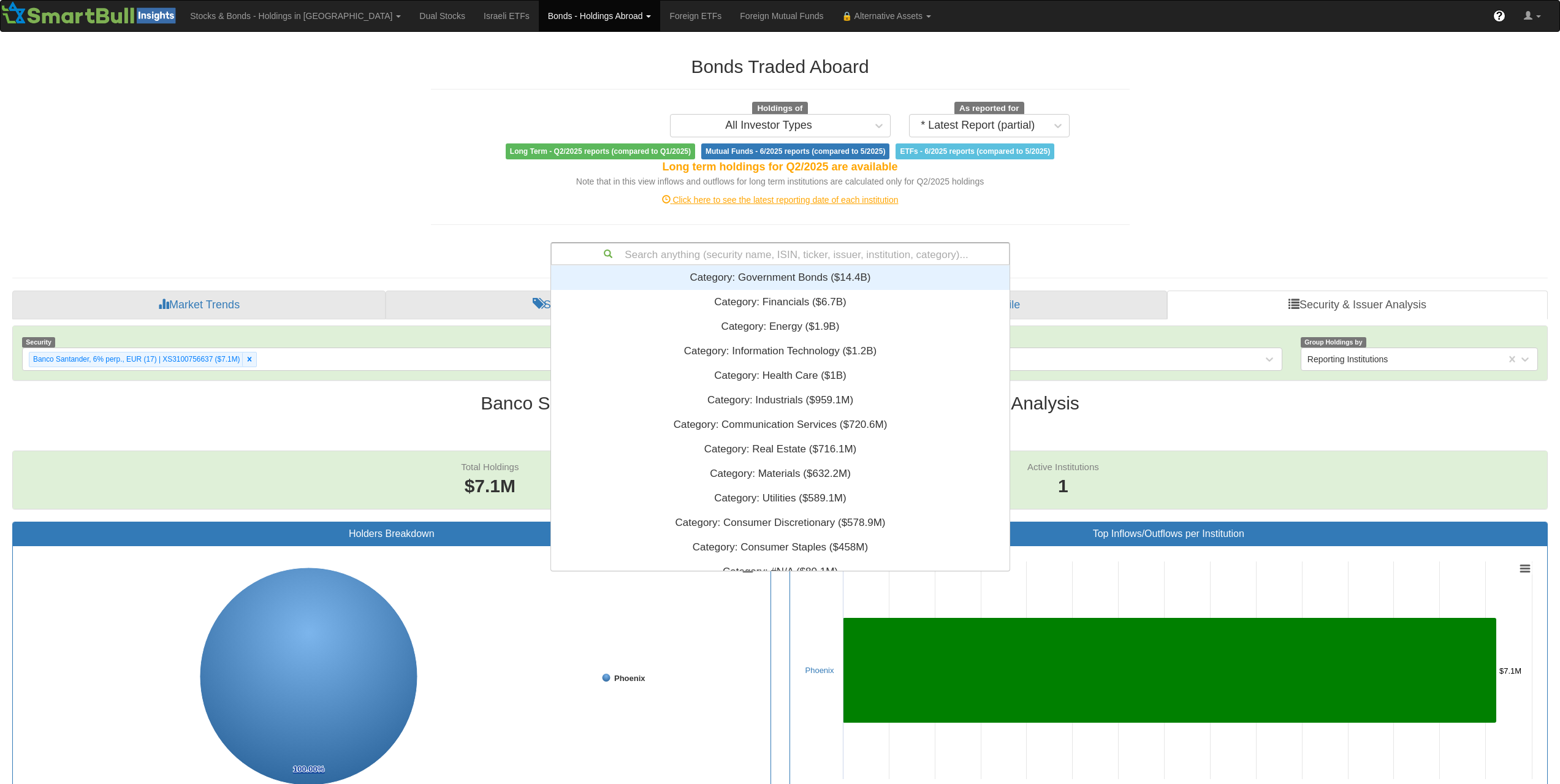
paste input "FR001400XJP0"
type input "FR001400XJP0"
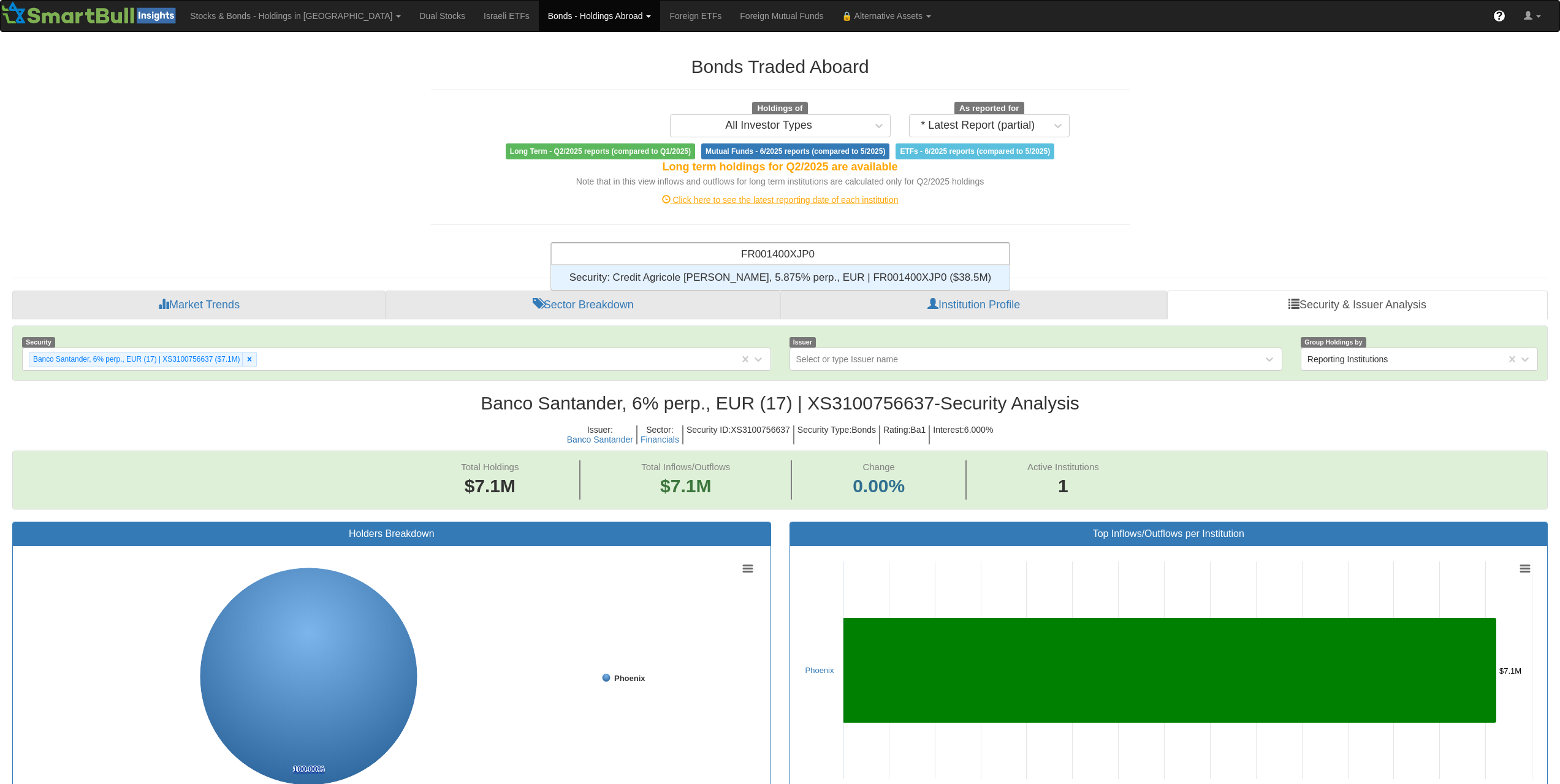
scroll to position [15, 449]
click at [890, 271] on div "Security: ‎Credit Agricole [PERSON_NAME], 5.875% perp., EUR | FR001400XJP0 ‎($3…" at bounding box center [780, 277] width 459 height 24
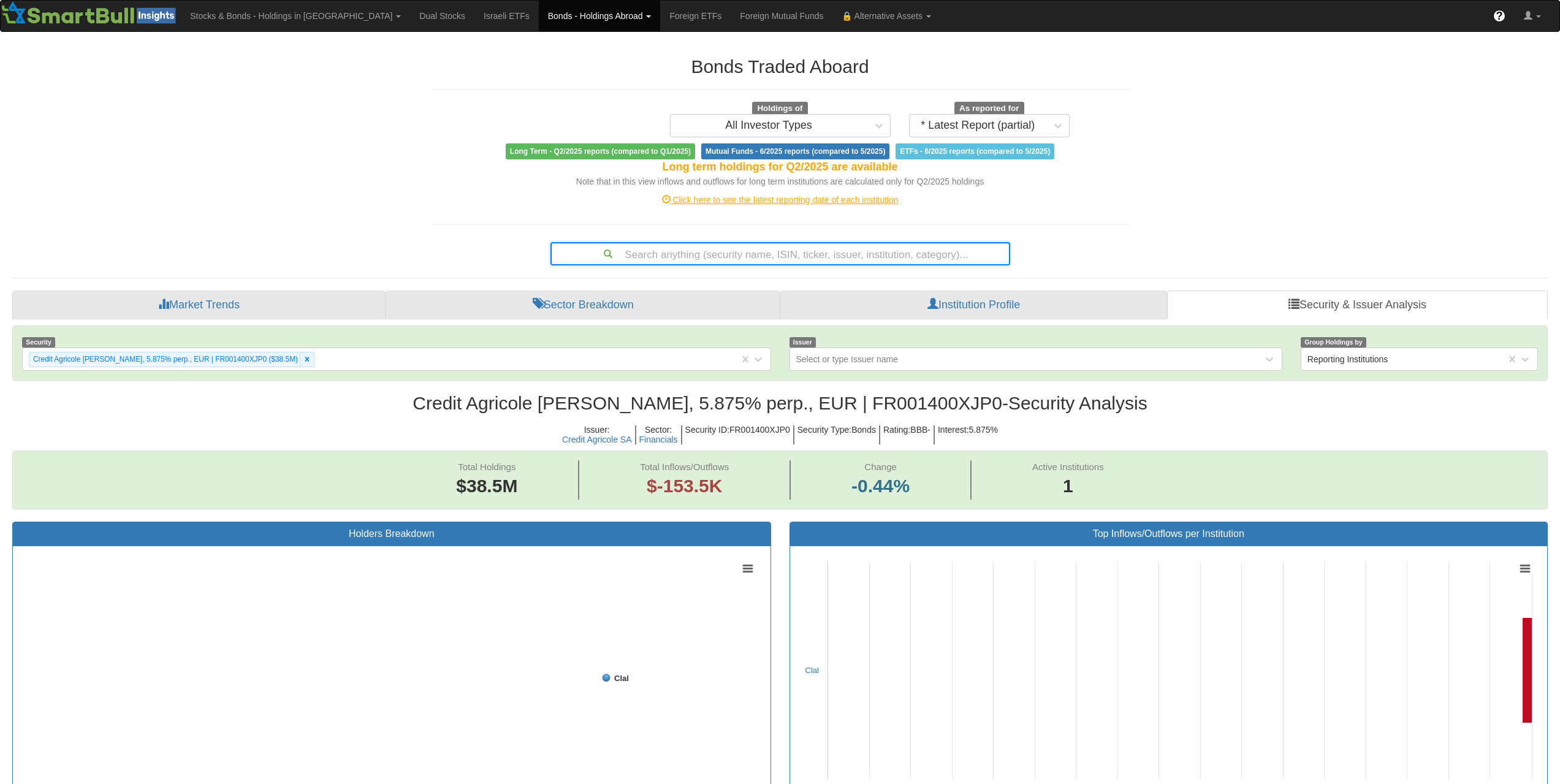
scroll to position [25, 1513]
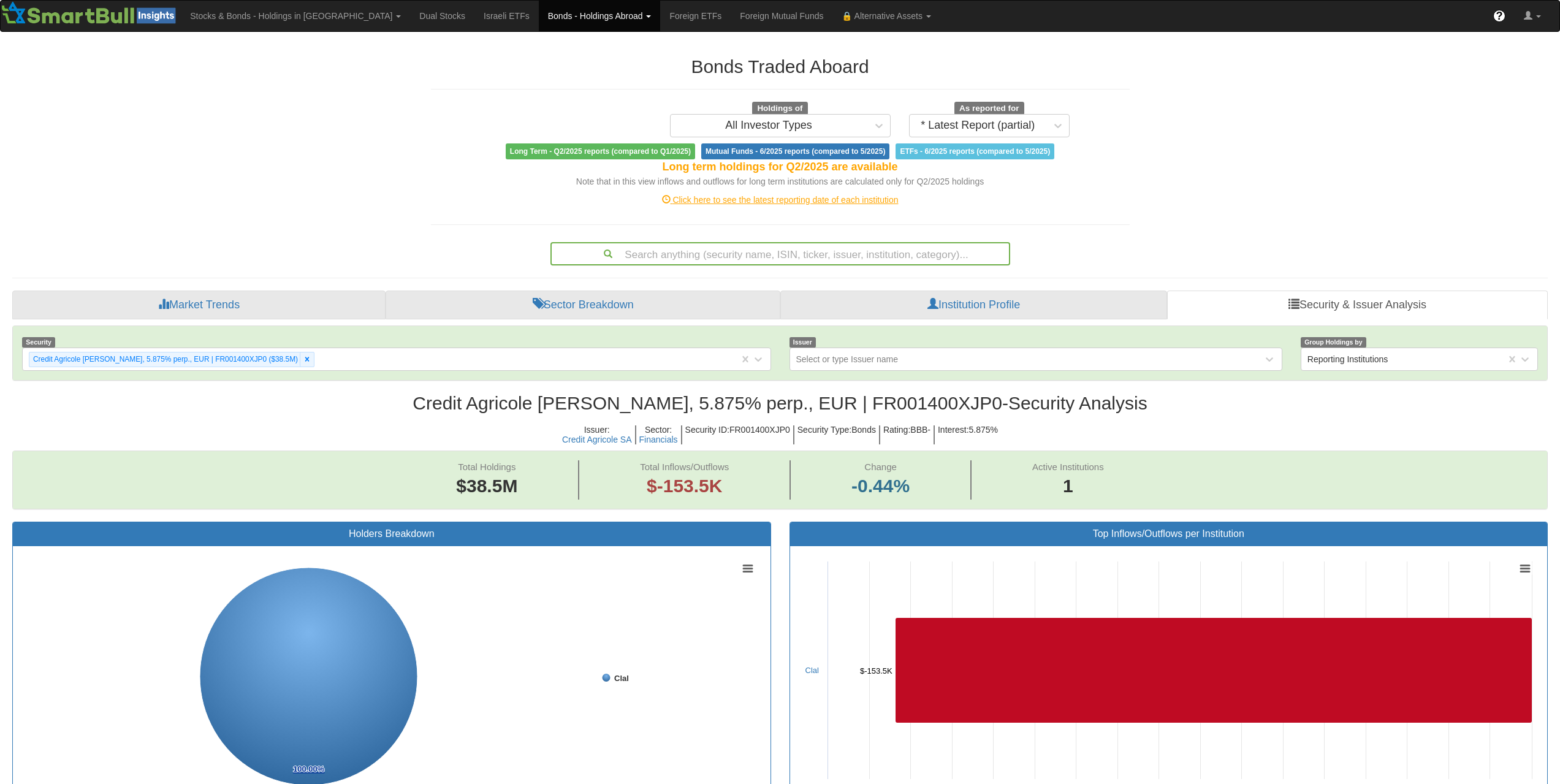
click at [840, 253] on div "Search anything (security name, ISIN, ticker, issuer, institution, category)..." at bounding box center [780, 253] width 457 height 21
paste input "DE000A4DE982"
type input "DE000A4DE982"
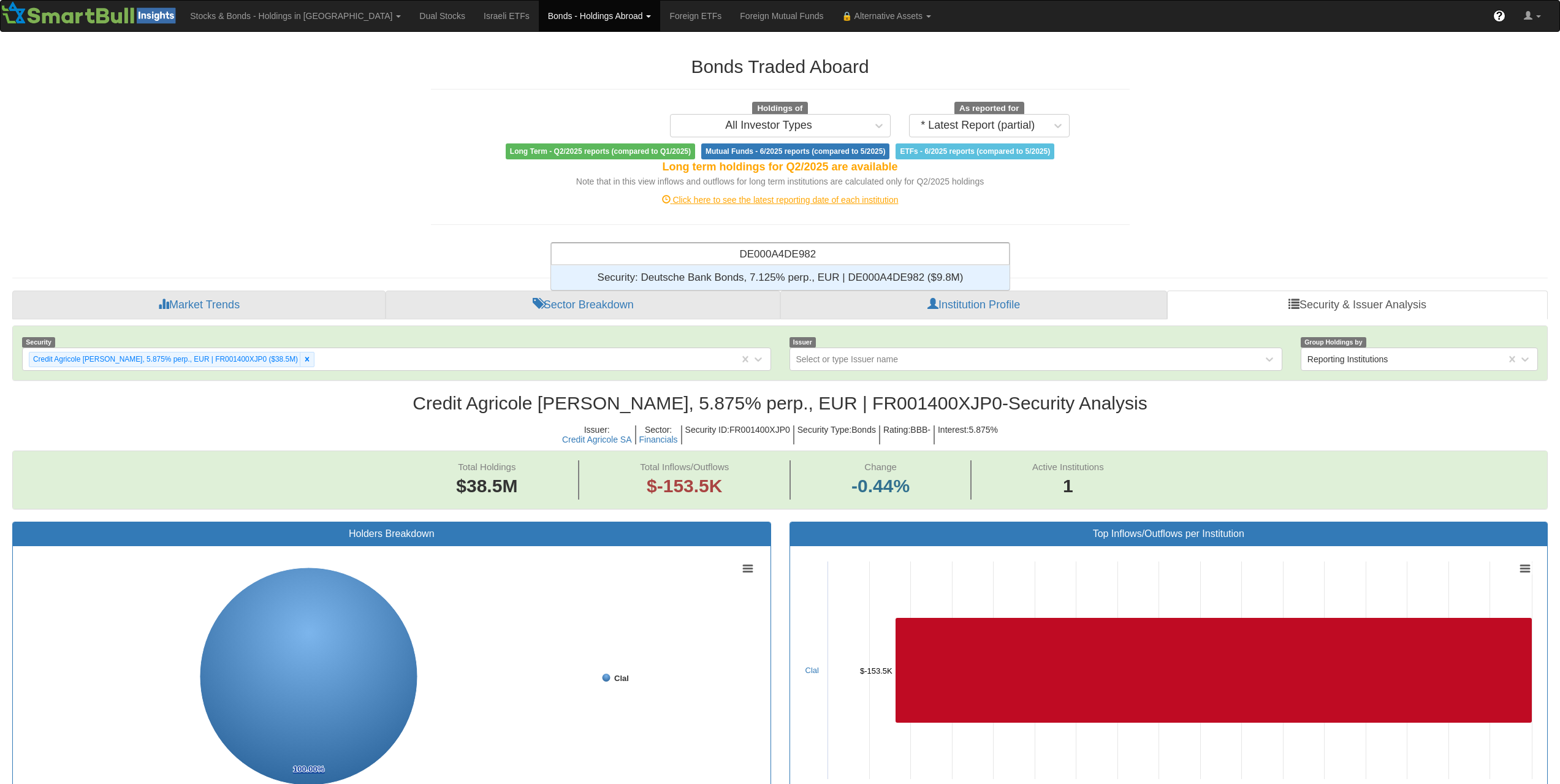
scroll to position [15, 449]
click at [843, 272] on div "Security: ‎Deutsche Bank Bonds, 7.125% perp., EUR | DE000A4DE982 ‎($9.8M)‏" at bounding box center [780, 277] width 459 height 24
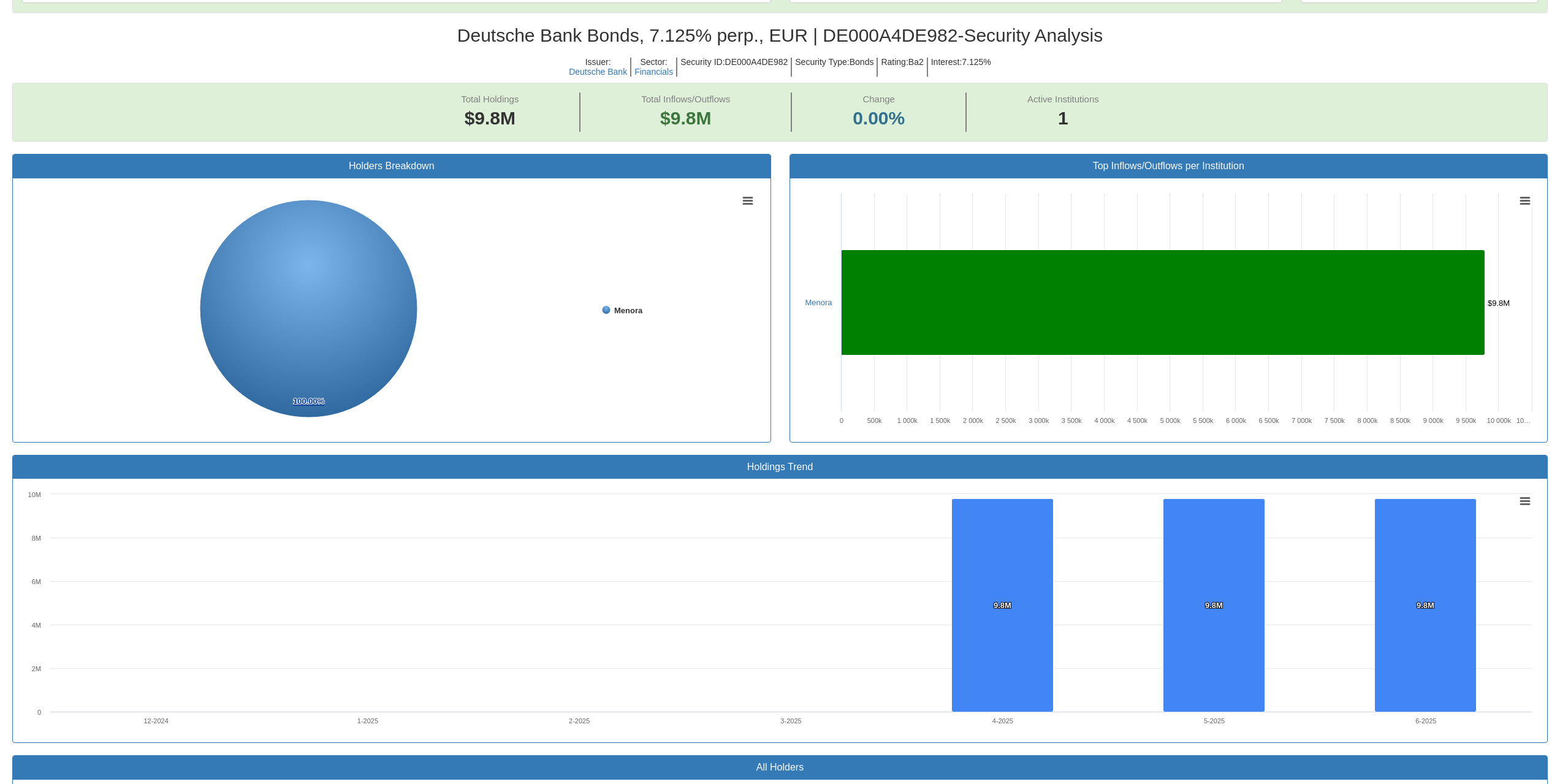
scroll to position [122, 0]
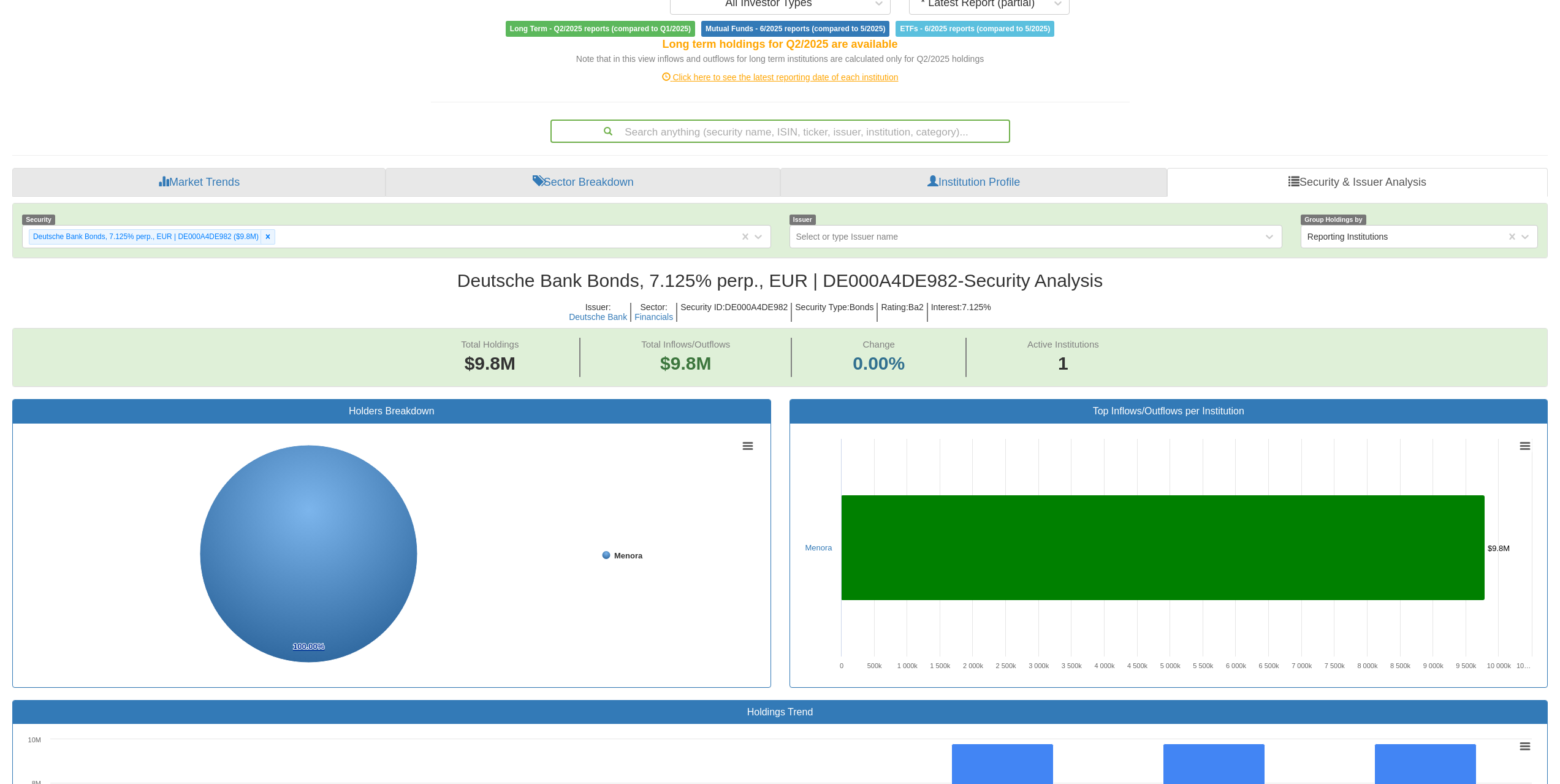
click at [844, 135] on div "Search anything (security name, ISIN, ticker, issuer, institution, category)..." at bounding box center [780, 131] width 457 height 21
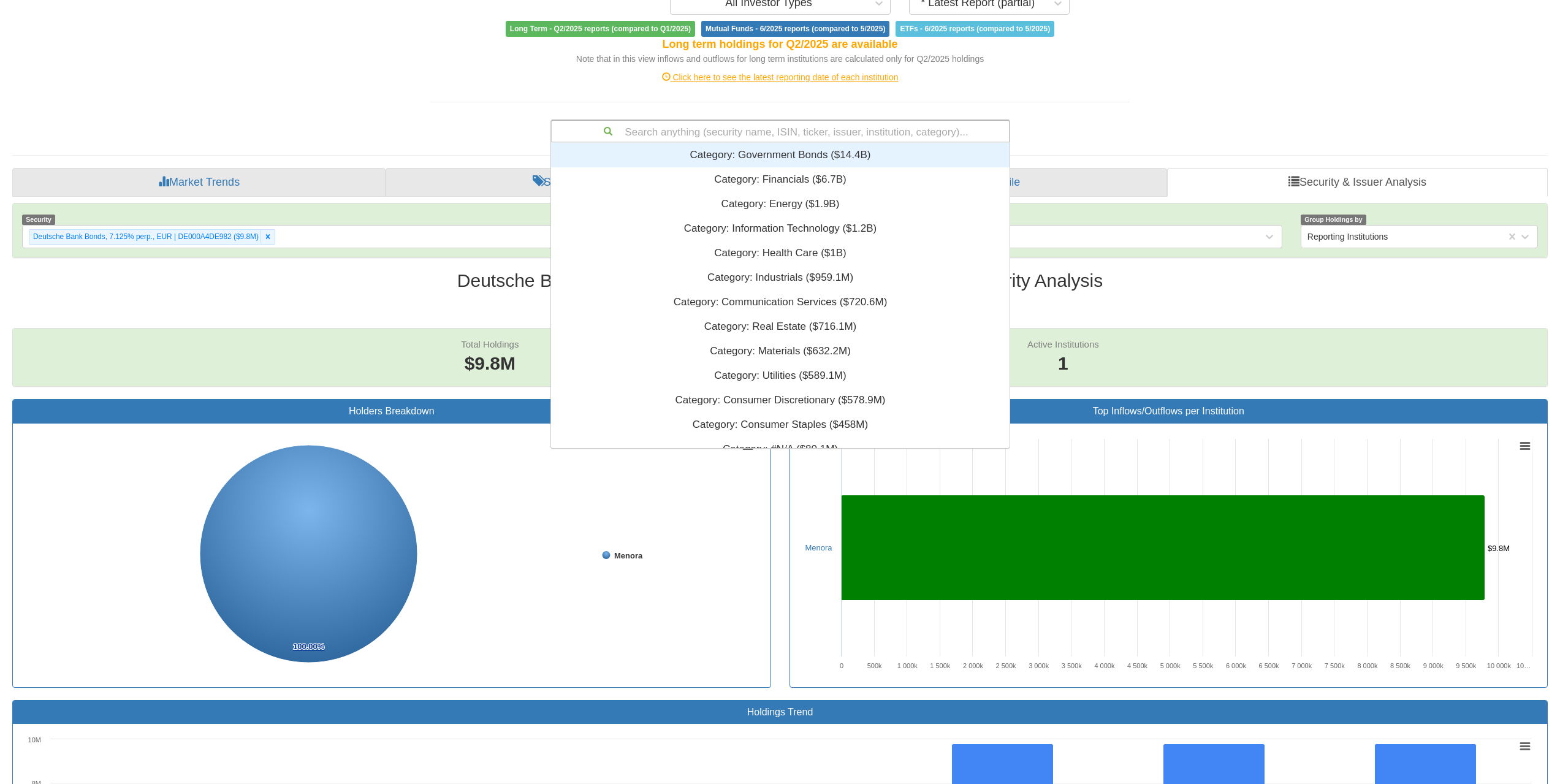
scroll to position [10, 10]
paste input "XS2050933972"
type input "XS2050933972"
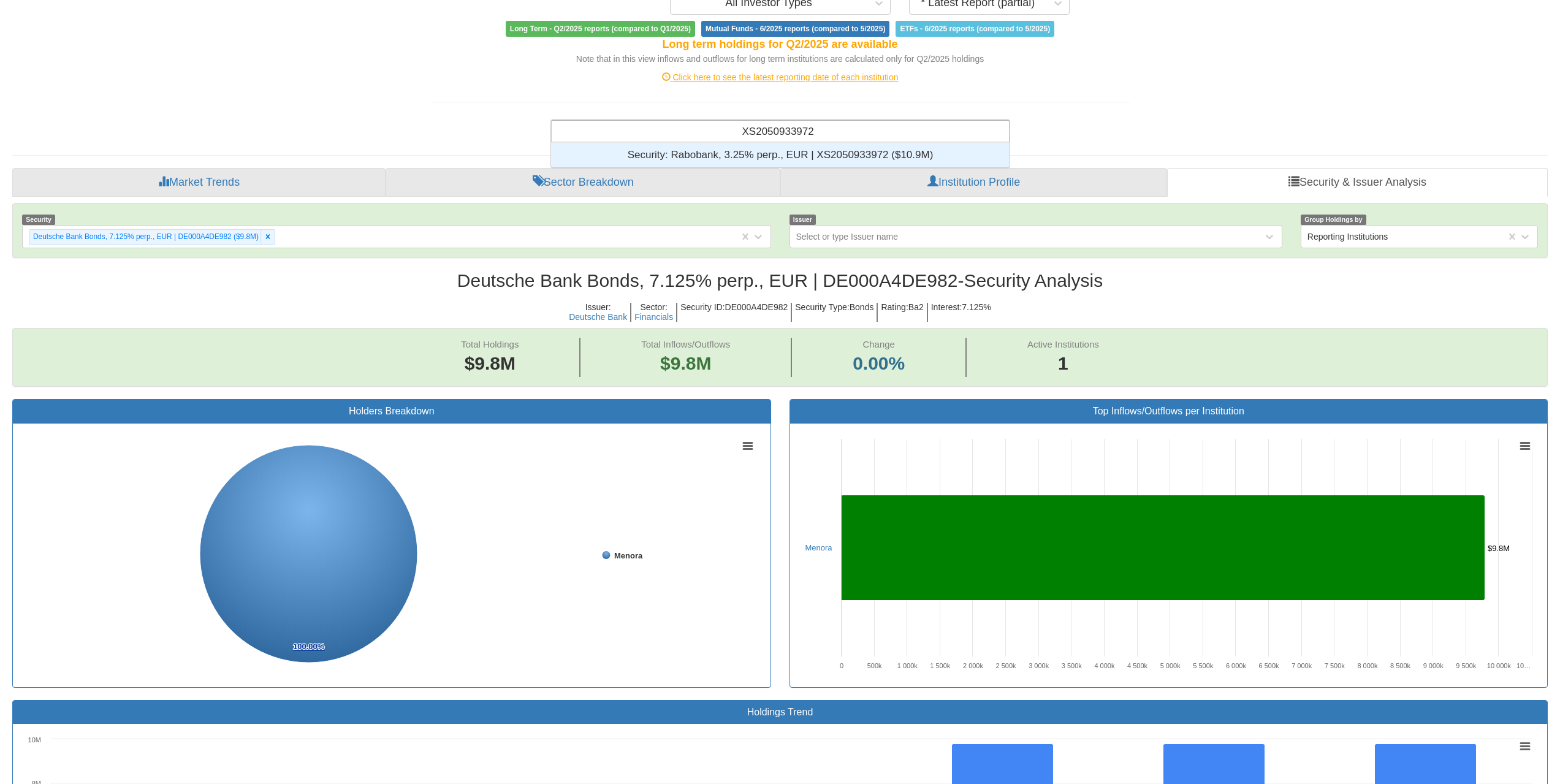
scroll to position [15, 449]
click at [803, 149] on div "Security: ‎Rabobank, 3.25% perp., EUR | XS2050933972 ‎($10.9M)‏" at bounding box center [780, 155] width 459 height 24
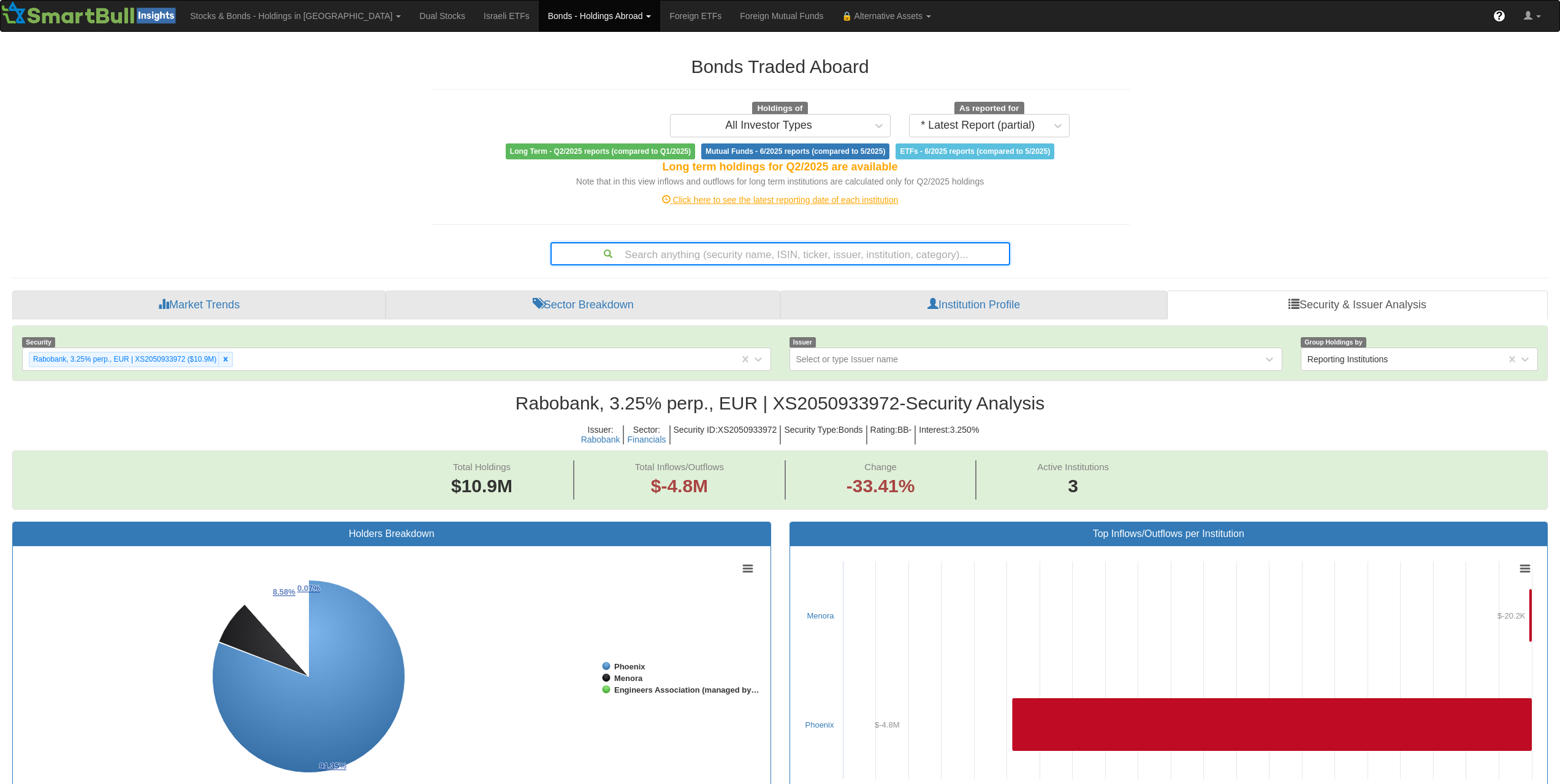
scroll to position [245, 0]
